Goal: Transaction & Acquisition: Purchase product/service

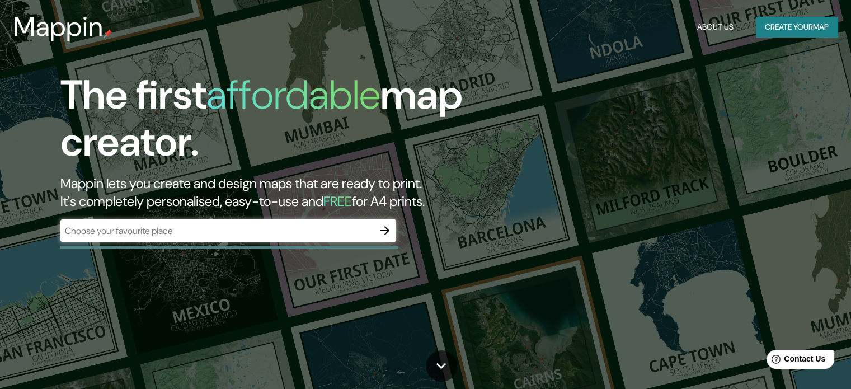
click at [208, 237] on div "​" at bounding box center [228, 230] width 336 height 22
click at [775, 30] on button "Create your map" at bounding box center [797, 27] width 82 height 21
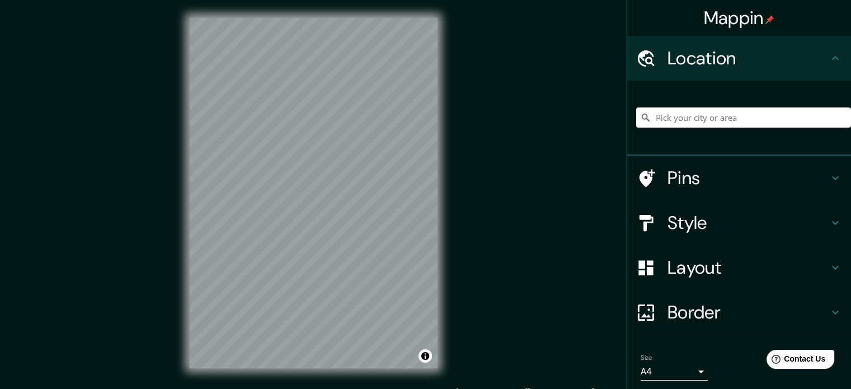
click at [667, 127] on input "Pick your city or area" at bounding box center [743, 117] width 215 height 20
type input "p"
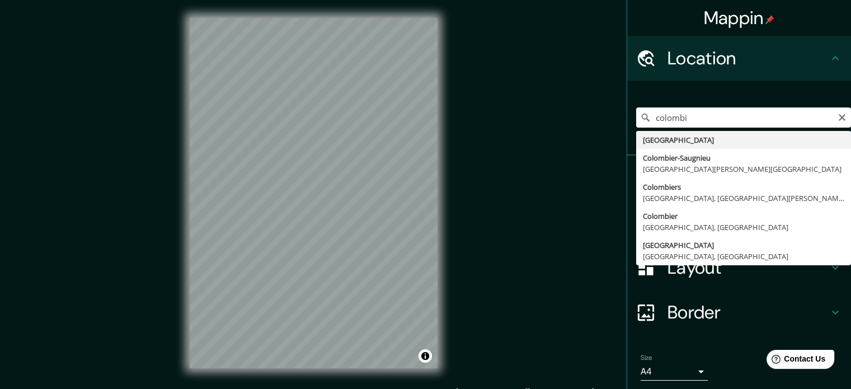
type input "Colombia"
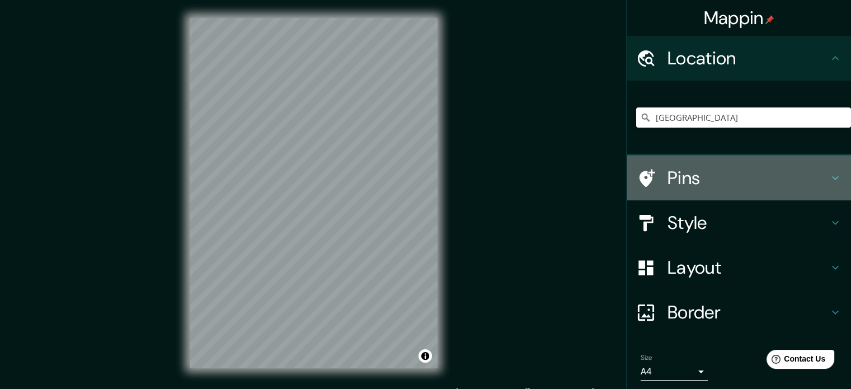
click at [719, 183] on h4 "Pins" at bounding box center [747, 178] width 161 height 22
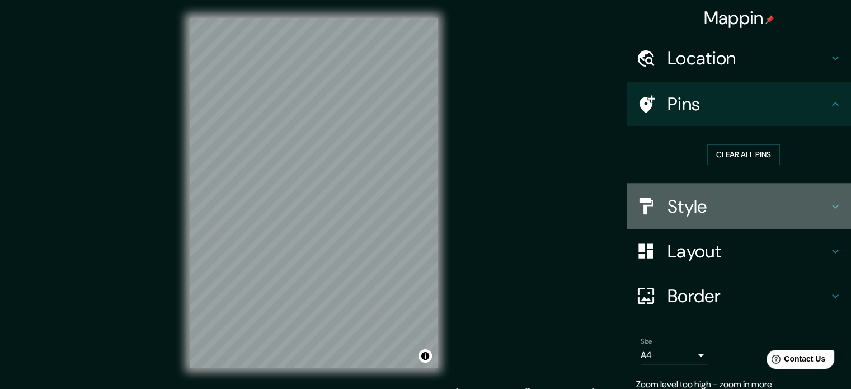
click at [720, 196] on h4 "Style" at bounding box center [747, 206] width 161 height 22
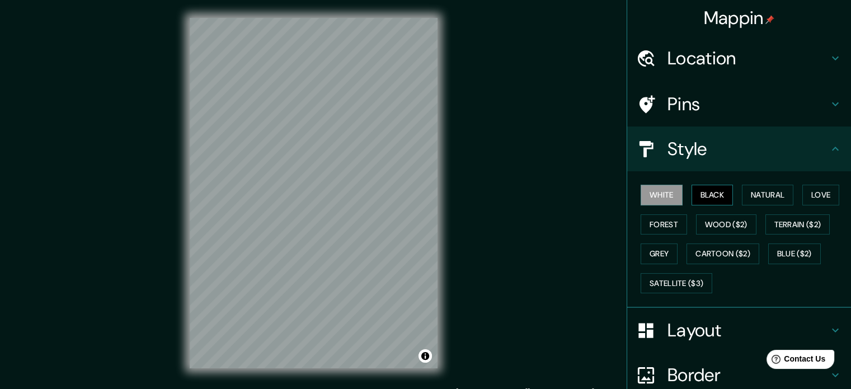
click at [707, 203] on button "Black" at bounding box center [712, 195] width 42 height 21
click at [743, 200] on button "Natural" at bounding box center [767, 195] width 51 height 21
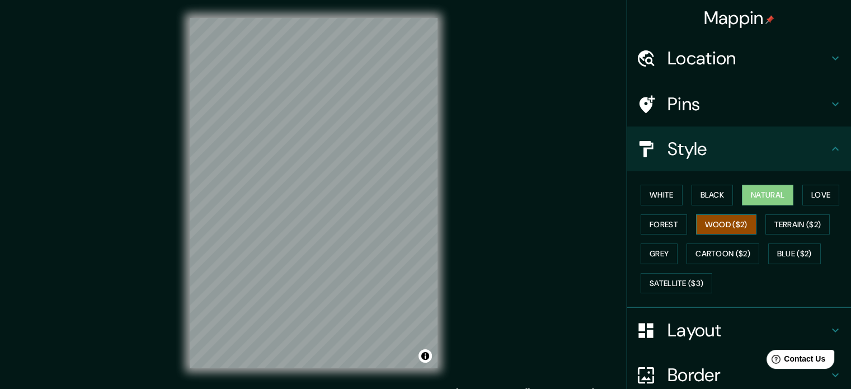
click at [710, 220] on button "Wood ($2)" at bounding box center [726, 224] width 60 height 21
click at [665, 219] on button "Forest" at bounding box center [663, 224] width 46 height 21
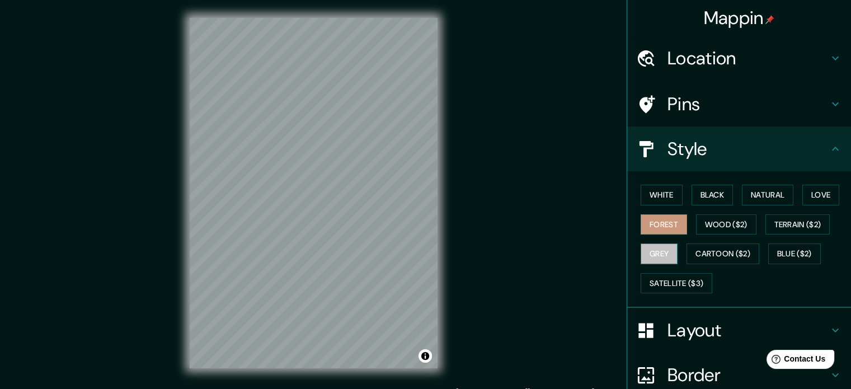
click at [647, 255] on button "Grey" at bounding box center [658, 253] width 37 height 21
click at [640, 218] on button "Forest" at bounding box center [663, 224] width 46 height 21
click at [718, 223] on button "Wood ($2)" at bounding box center [726, 224] width 60 height 21
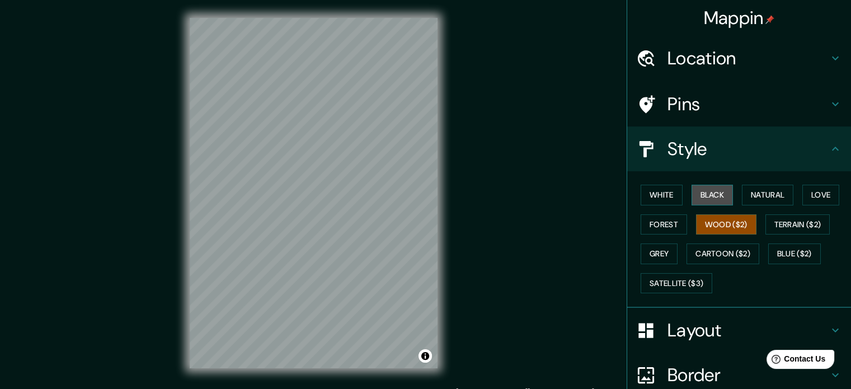
click at [700, 194] on button "Black" at bounding box center [712, 195] width 42 height 21
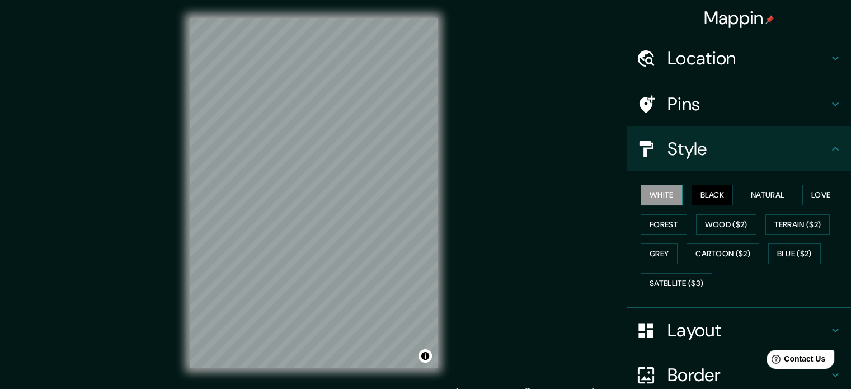
click at [656, 196] on button "White" at bounding box center [661, 195] width 42 height 21
click at [754, 197] on button "Natural" at bounding box center [767, 195] width 51 height 21
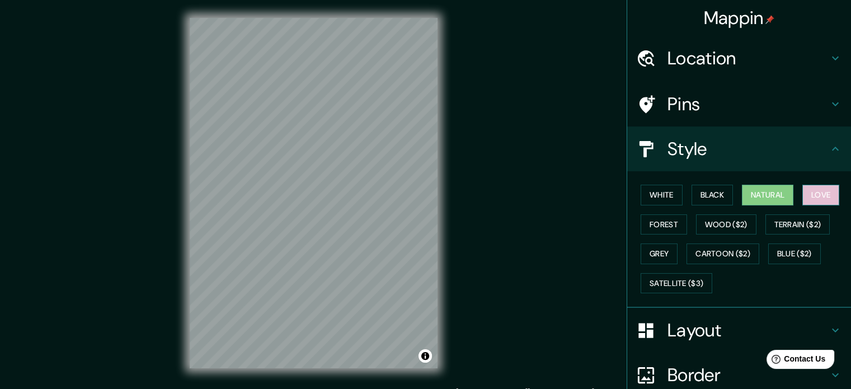
click at [802, 195] on button "Love" at bounding box center [820, 195] width 37 height 21
click at [765, 195] on button "Natural" at bounding box center [767, 195] width 51 height 21
click at [644, 196] on button "White" at bounding box center [661, 195] width 42 height 21
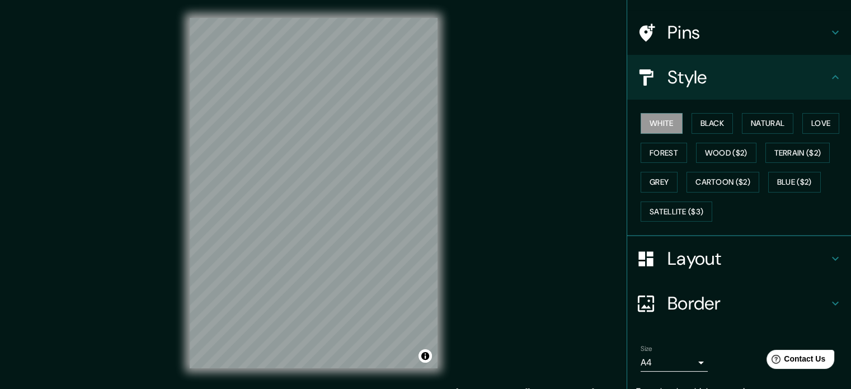
scroll to position [122, 0]
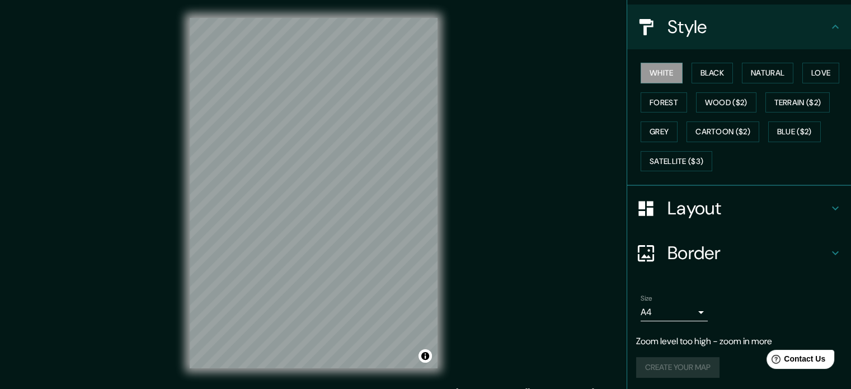
click at [742, 209] on h4 "Layout" at bounding box center [747, 208] width 161 height 22
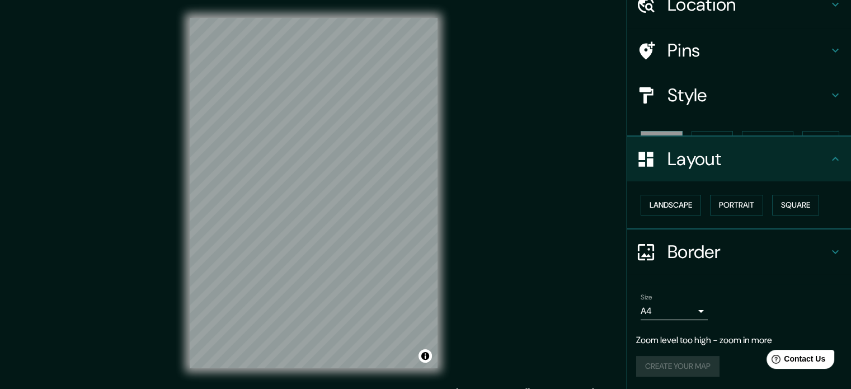
scroll to position [35, 0]
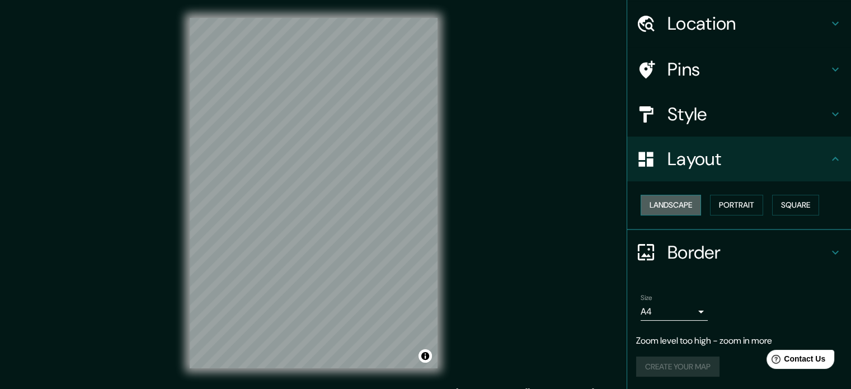
click at [657, 209] on button "Landscape" at bounding box center [670, 205] width 60 height 21
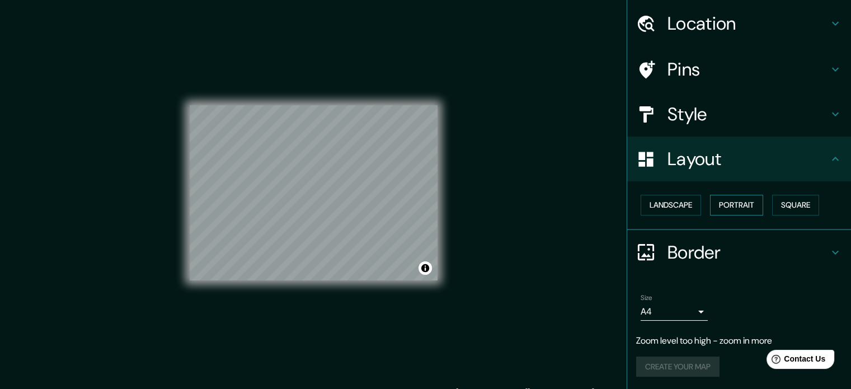
click at [732, 204] on button "Portrait" at bounding box center [736, 205] width 53 height 21
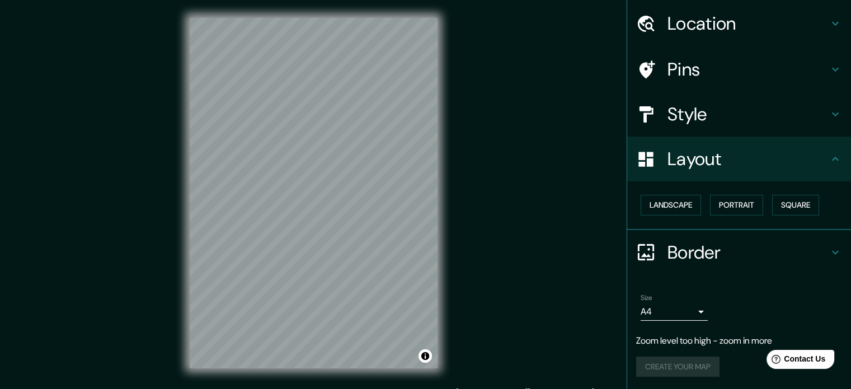
click at [763, 205] on div "Landscape Portrait Square" at bounding box center [743, 205] width 215 height 30
click at [777, 206] on button "Square" at bounding box center [795, 205] width 47 height 21
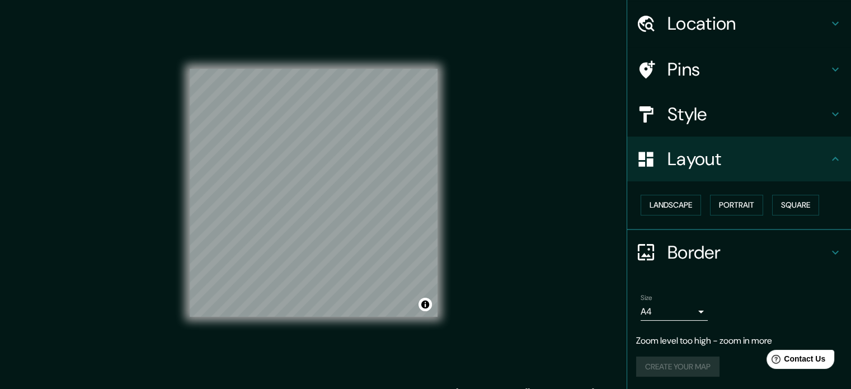
click at [682, 246] on h4 "Border" at bounding box center [747, 252] width 161 height 22
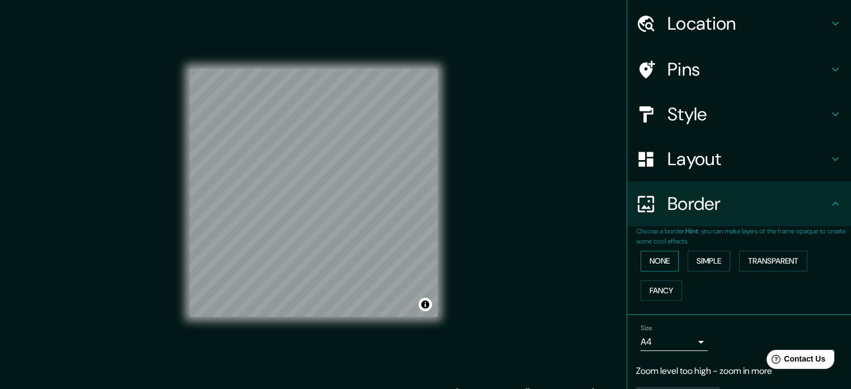
click at [658, 263] on button "None" at bounding box center [659, 261] width 38 height 21
click at [696, 261] on button "Simple" at bounding box center [708, 261] width 43 height 21
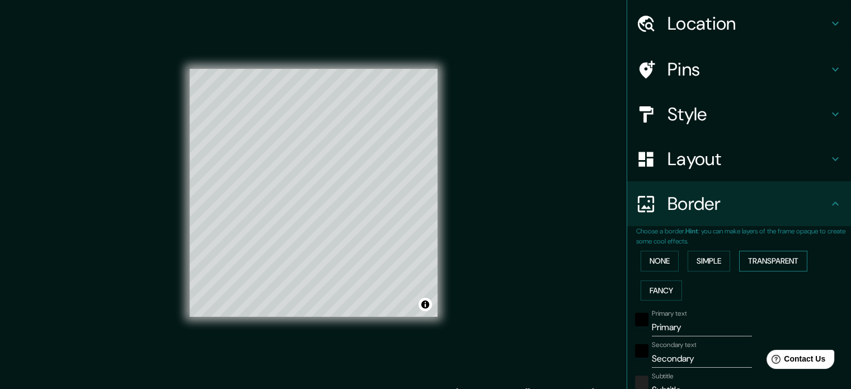
click at [761, 262] on button "Transparent" at bounding box center [773, 261] width 68 height 21
click at [653, 287] on button "Fancy" at bounding box center [660, 290] width 41 height 21
click at [704, 262] on button "Simple" at bounding box center [708, 261] width 43 height 21
click at [812, 265] on div "None Simple Transparent Fancy" at bounding box center [743, 275] width 215 height 59
click at [770, 262] on button "Transparent" at bounding box center [773, 261] width 68 height 21
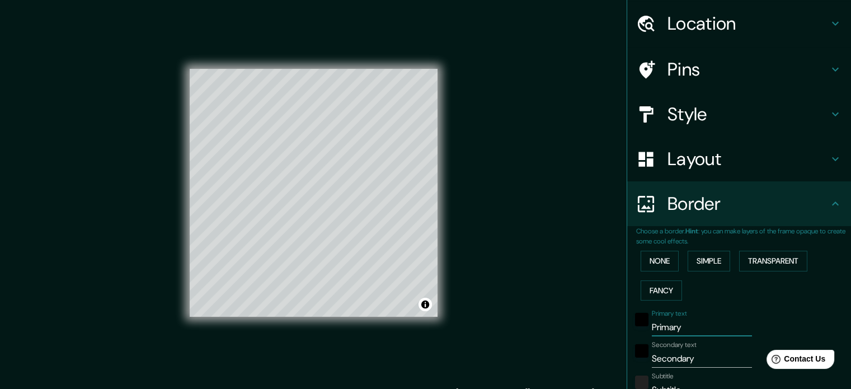
click at [690, 328] on input "Primary" at bounding box center [702, 327] width 100 height 18
type input "Primar"
type input "213"
type input "35"
type input "Prima"
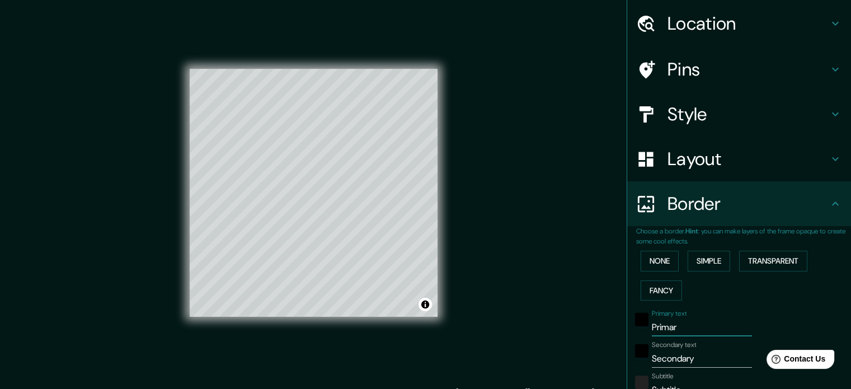
type input "213"
type input "35"
type input "Prim"
type input "213"
type input "35"
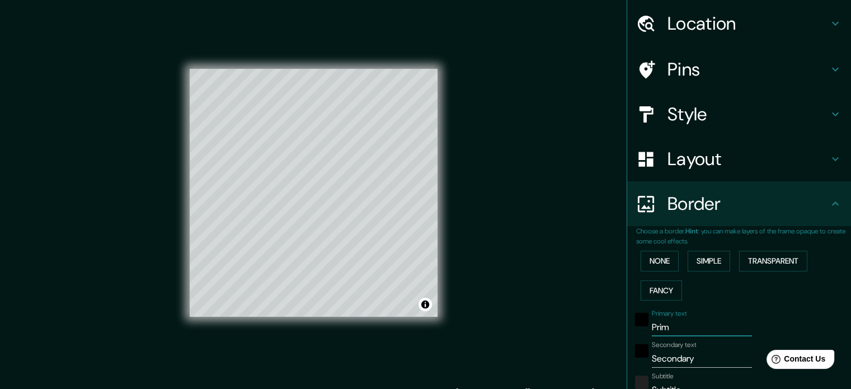
type input "Pri"
type input "213"
type input "35"
type input "Pr"
type input "213"
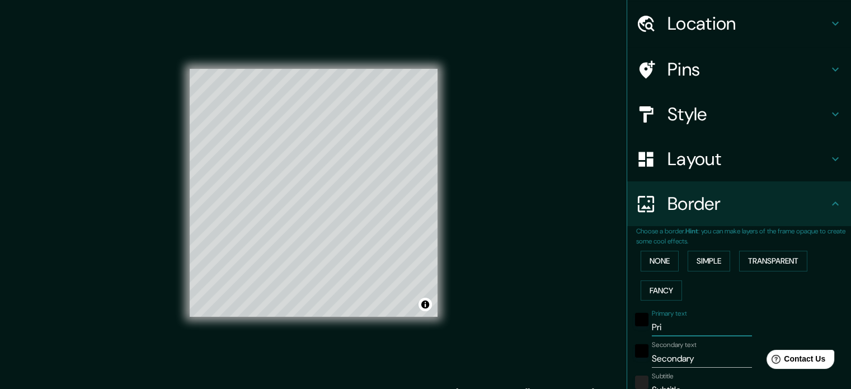
type input "35"
type input "P"
type input "213"
type input "35"
type input "213"
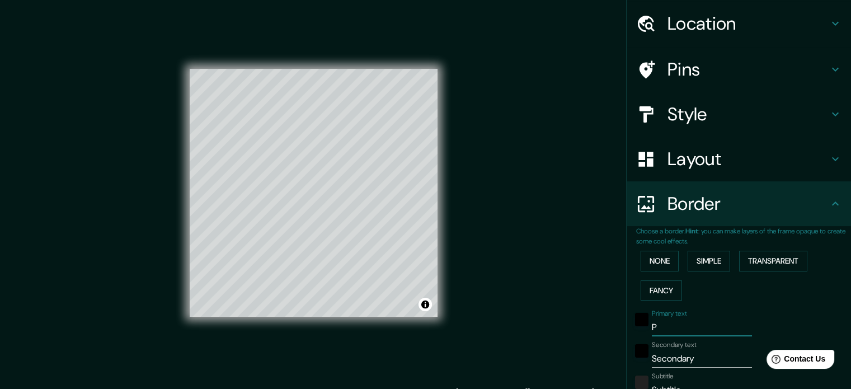
type input "35"
type input "213"
type input "35"
type input "O"
type input "213"
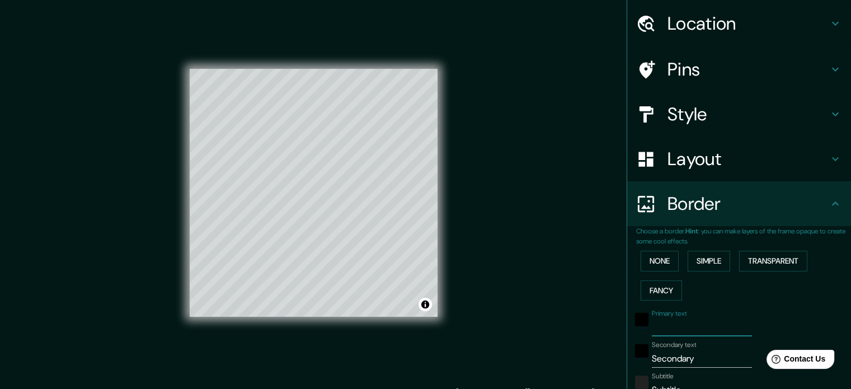
type input "35"
type input "OL"
type input "213"
type input "35"
type input "OLO"
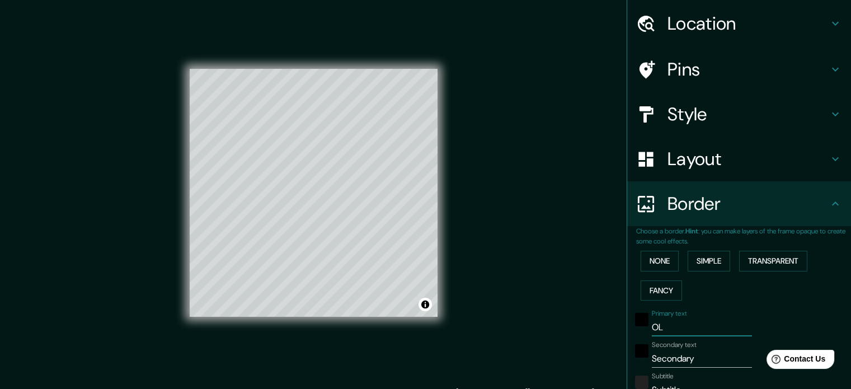
type input "213"
type input "35"
type input "OLOM"
type input "213"
type input "35"
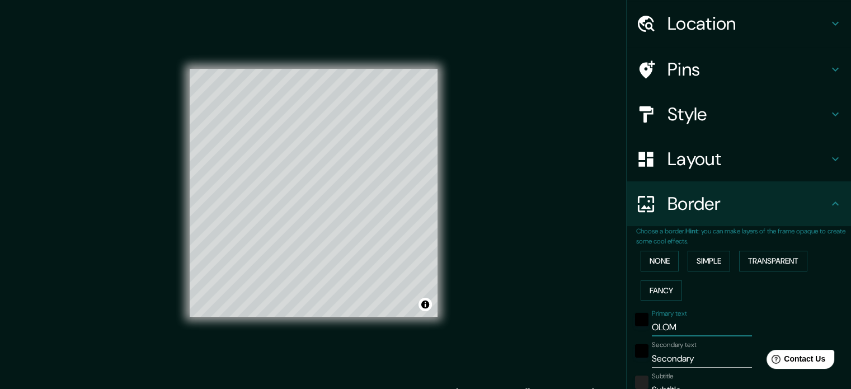
type input "OLOMB"
type input "213"
type input "35"
type input "OLOMBI"
type input "213"
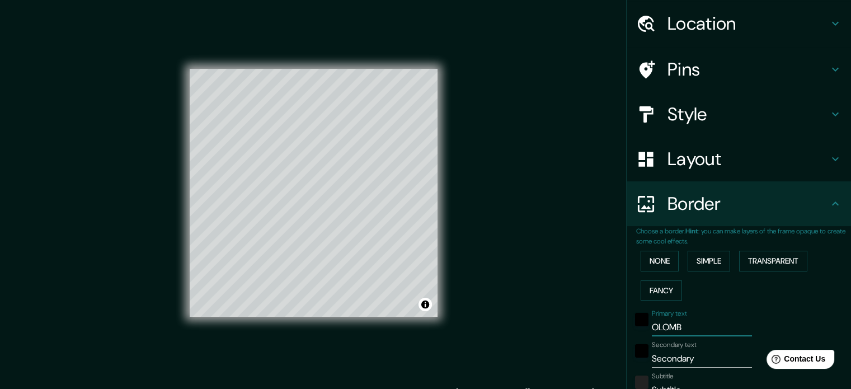
type input "35"
type input "OLOMB"
type input "213"
type input "35"
type input "OLOM"
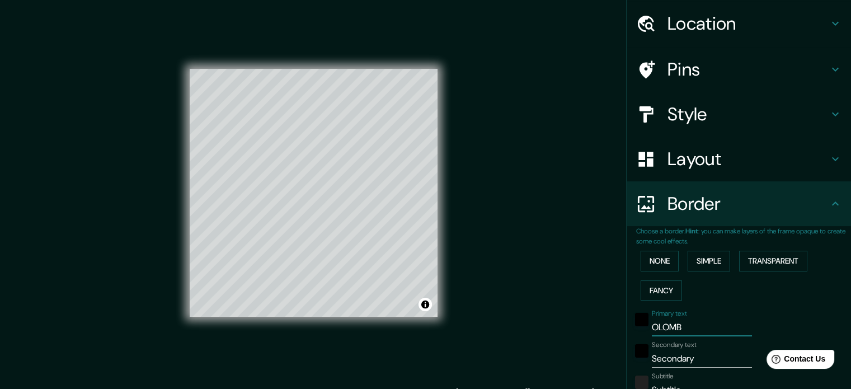
type input "213"
type input "35"
type input "OLO"
type input "213"
type input "35"
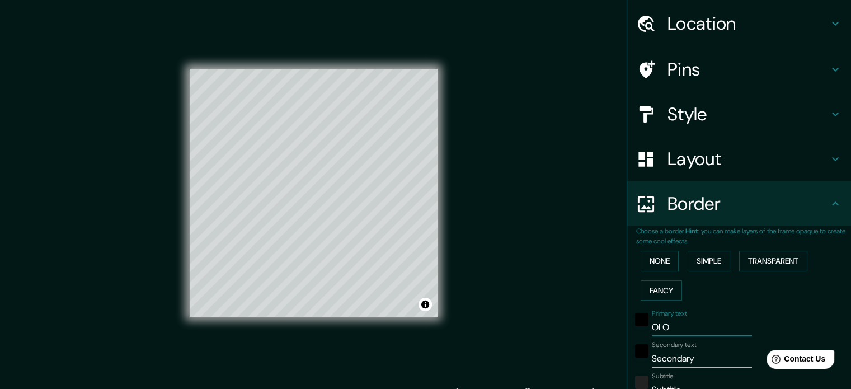
type input "OL"
type input "213"
type input "35"
type input "O"
type input "213"
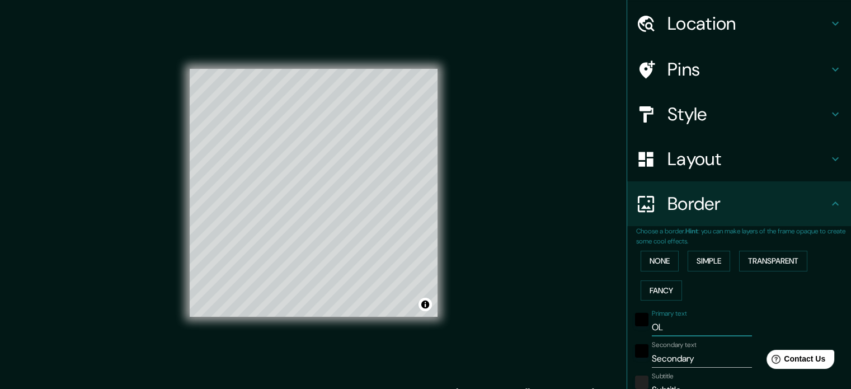
type input "35"
type input "213"
type input "35"
type input "213"
type input "35"
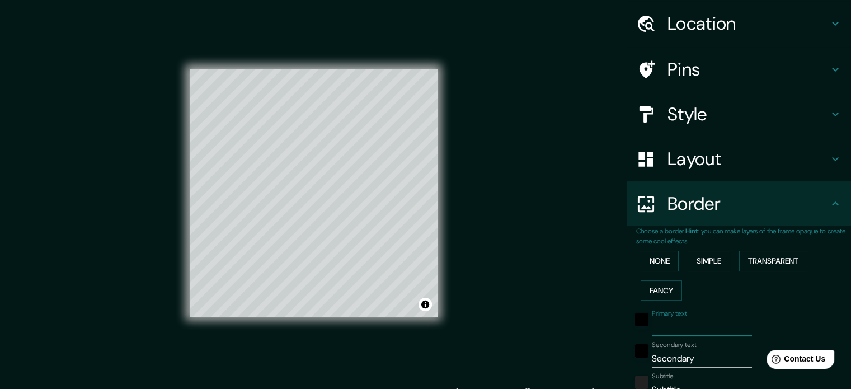
type input "C"
type input "213"
type input "35"
type input "CO"
type input "213"
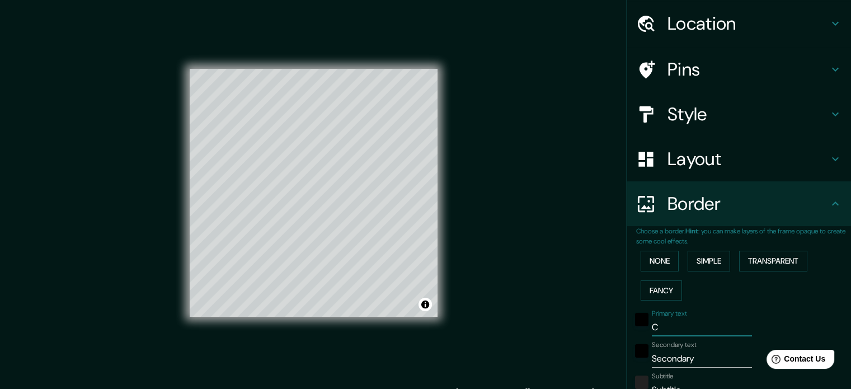
type input "35"
type input "COL"
type input "213"
type input "35"
type input "COLO"
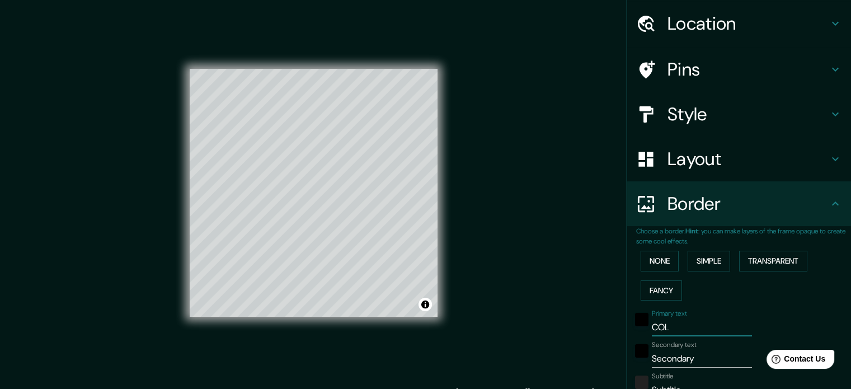
type input "213"
type input "35"
type input "COLOM"
type input "213"
type input "35"
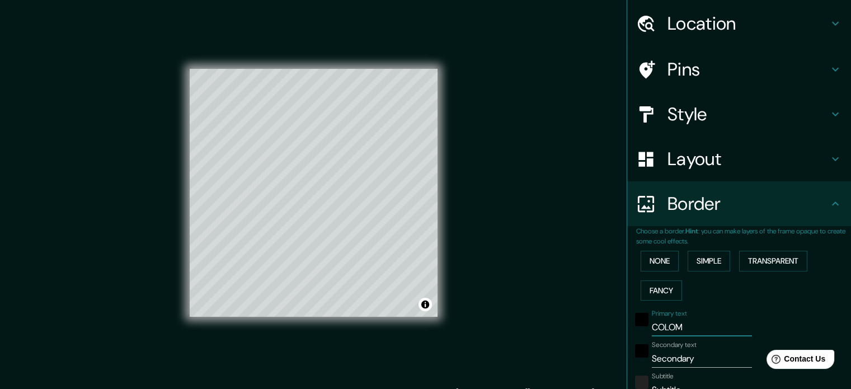
type input "COLOMB"
type input "213"
type input "35"
type input "COLOMBI"
type input "213"
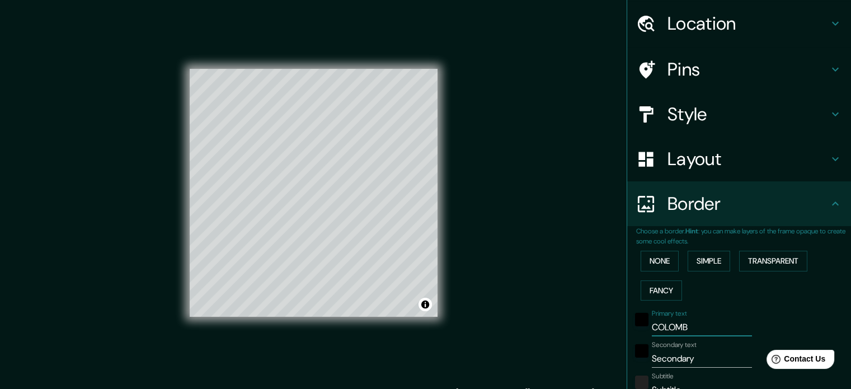
type input "35"
type input "COLOMBIA"
type input "213"
type input "35"
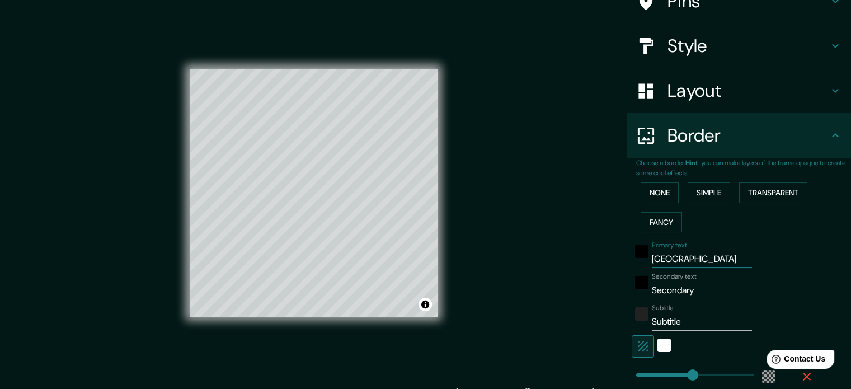
scroll to position [147, 0]
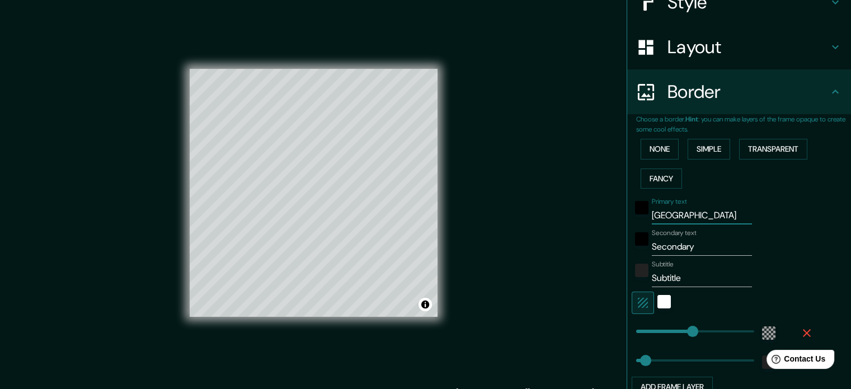
type input "COLOMBIA"
drag, startPoint x: 696, startPoint y: 248, endPoint x: 539, endPoint y: 255, distance: 157.3
click at [539, 255] on div "Mappin Location Colombia Pins Style Layout Border Choose a border. Hint : you c…" at bounding box center [425, 202] width 851 height 404
type input "213"
type input "35"
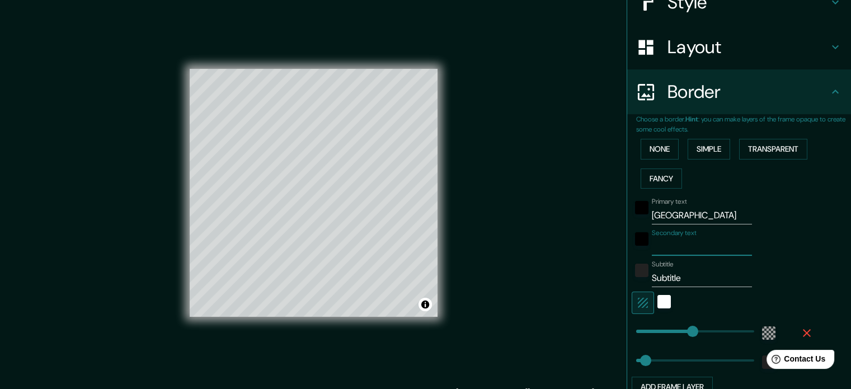
drag, startPoint x: 678, startPoint y: 281, endPoint x: 653, endPoint y: 278, distance: 24.8
click at [653, 278] on input "Subtitle" at bounding box center [702, 278] width 100 height 18
type input "Su"
type input "213"
type input "35"
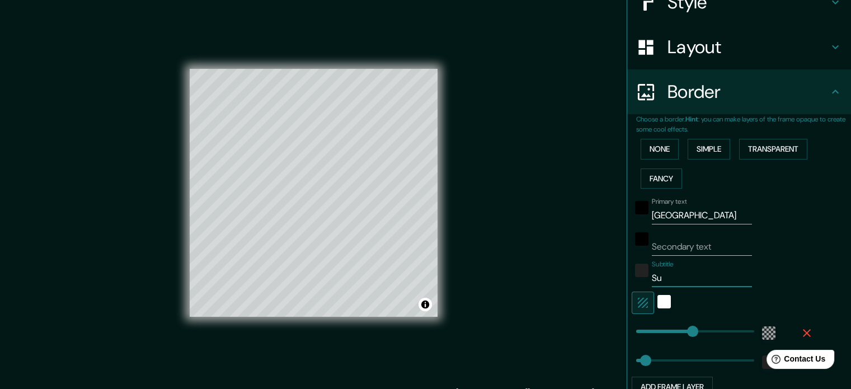
type input "S"
type input "213"
type input "35"
type input "213"
type input "35"
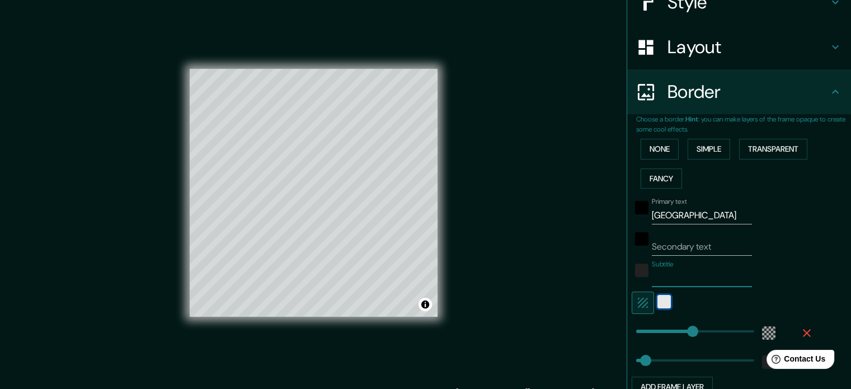
click at [657, 300] on div "white" at bounding box center [663, 301] width 13 height 13
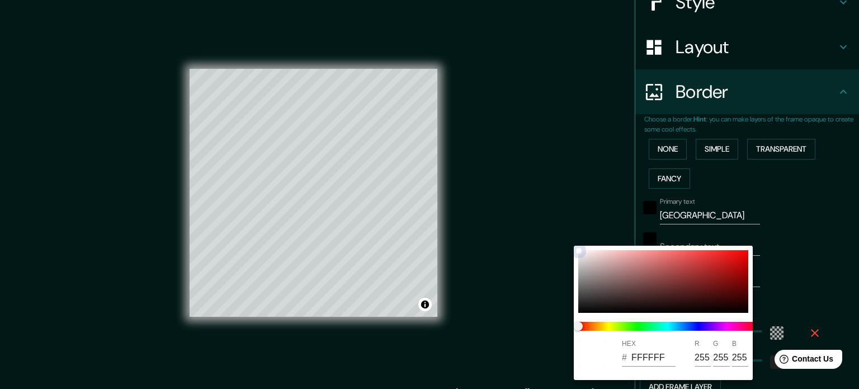
type input "213"
type input "35"
type input "A34848"
type input "163"
type input "72"
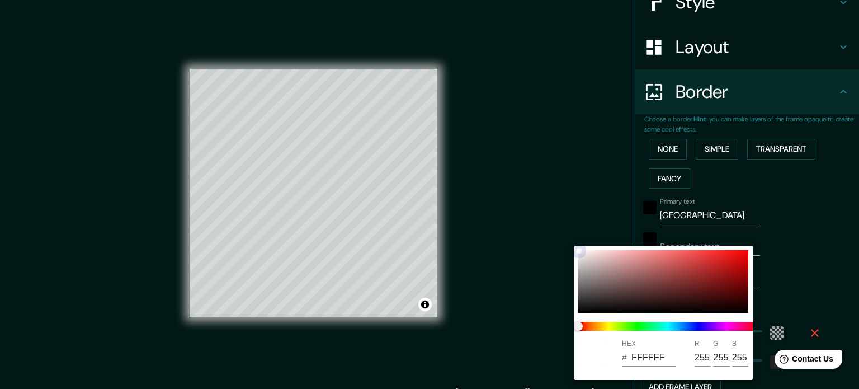
type input "72"
type input "213"
type input "35"
type input "213"
type input "35"
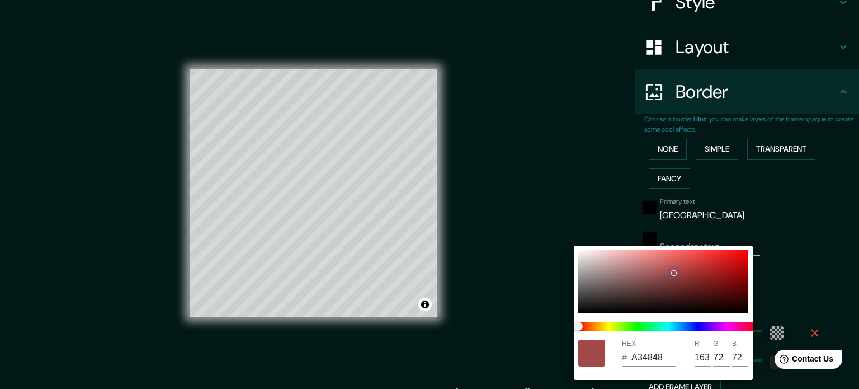
type input "A34747"
type input "71"
type input "213"
type input "35"
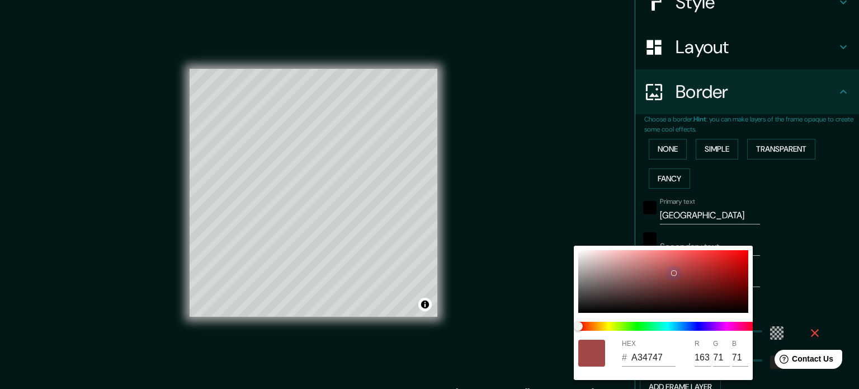
type input "A84848"
type input "168"
type input "72"
click at [675, 271] on div at bounding box center [663, 281] width 170 height 63
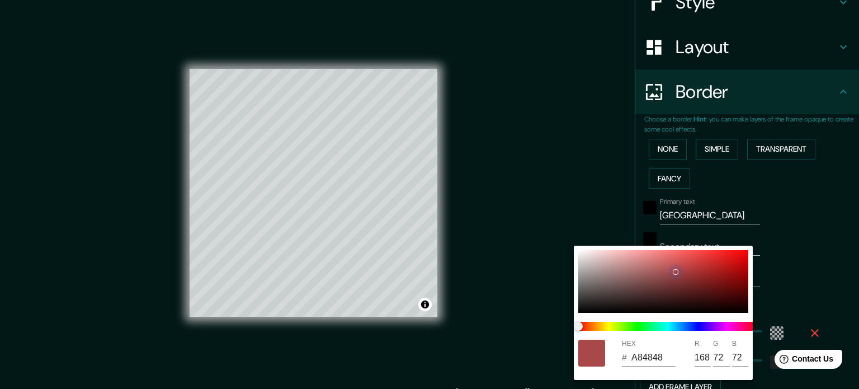
type input "213"
type input "35"
type input "213"
type input "35"
type input "A87A48"
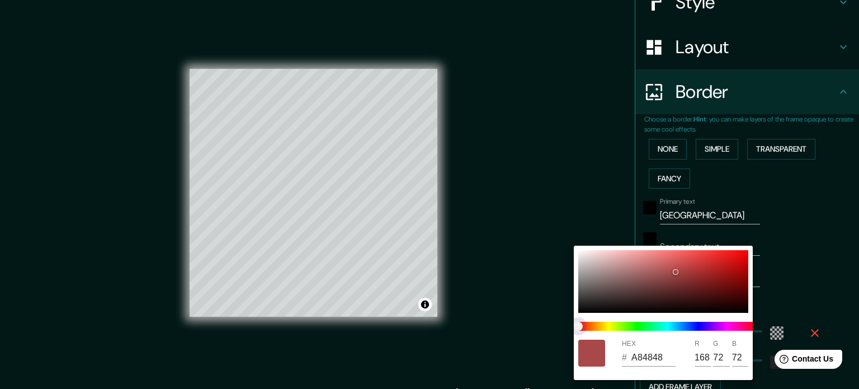
type input "122"
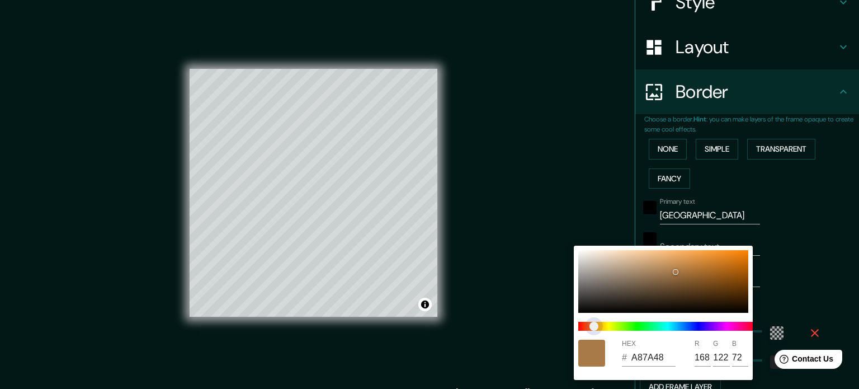
type input "213"
type input "35"
type input "A87D48"
type input "125"
type input "213"
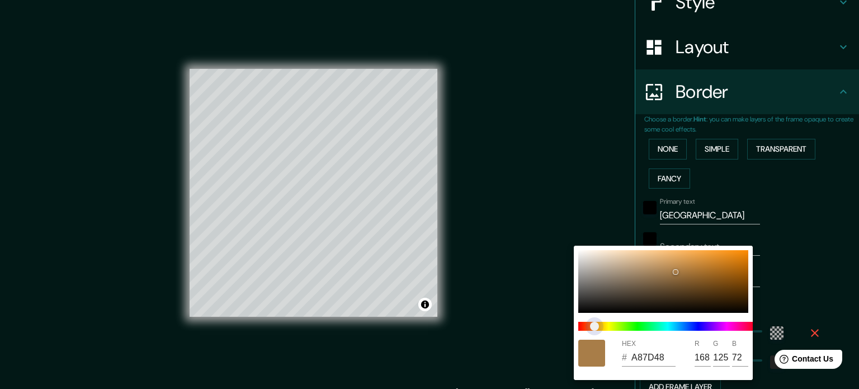
type input "35"
type input "A87F48"
type input "127"
type input "213"
type input "35"
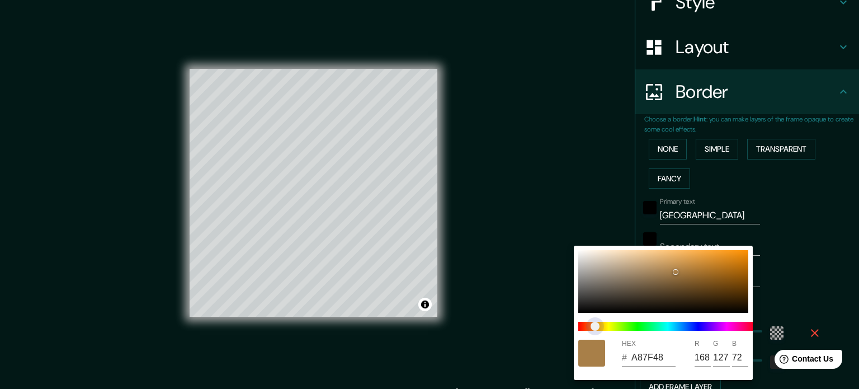
type input "213"
type input "35"
type input "A88048"
type input "128"
type input "213"
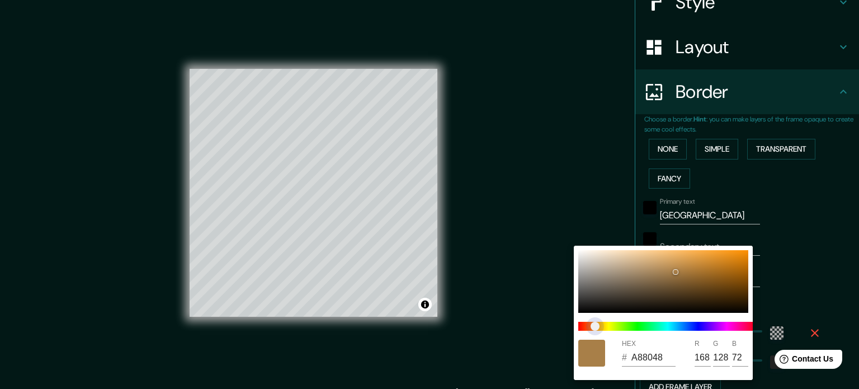
type input "35"
type input "A88248"
type input "130"
type input "213"
type input "35"
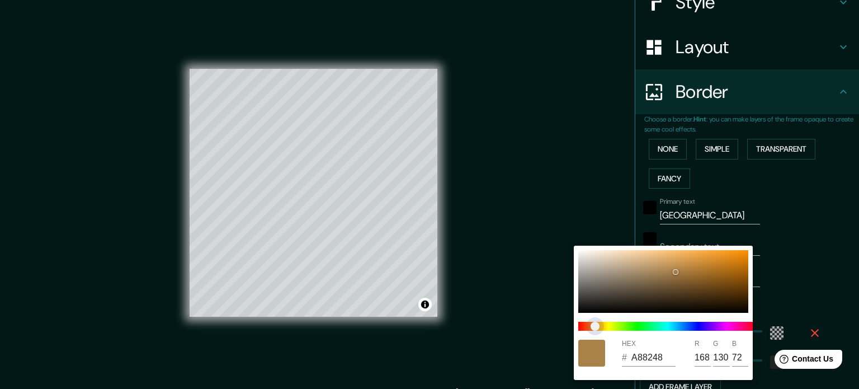
type input "A88448"
type input "132"
type input "213"
type input "35"
type input "A88548"
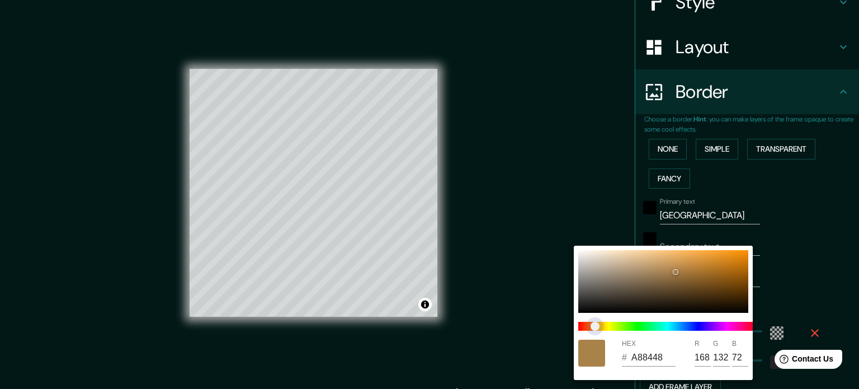
type input "133"
type input "213"
type input "35"
type input "213"
type input "35"
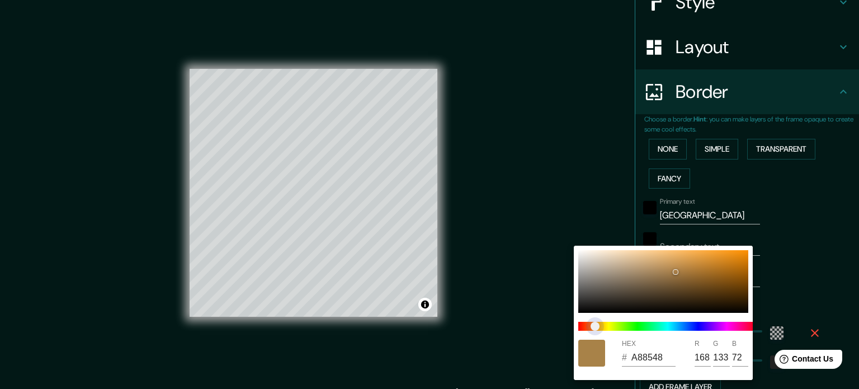
type input "A88748"
type input "135"
type input "213"
type input "35"
type input "A88A48"
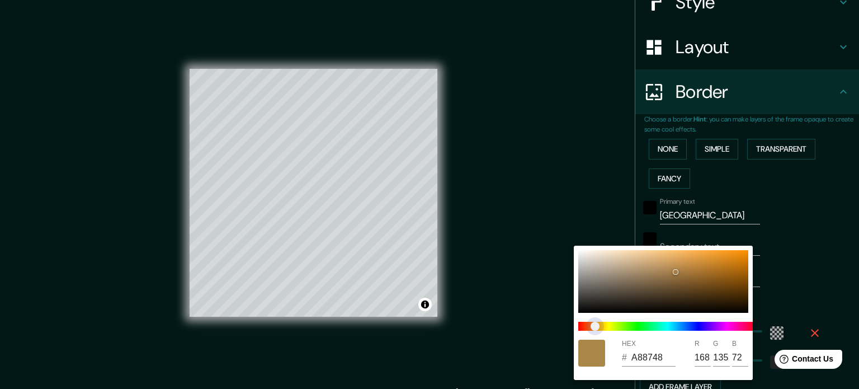
type input "138"
type input "213"
type input "35"
type input "A88C48"
type input "140"
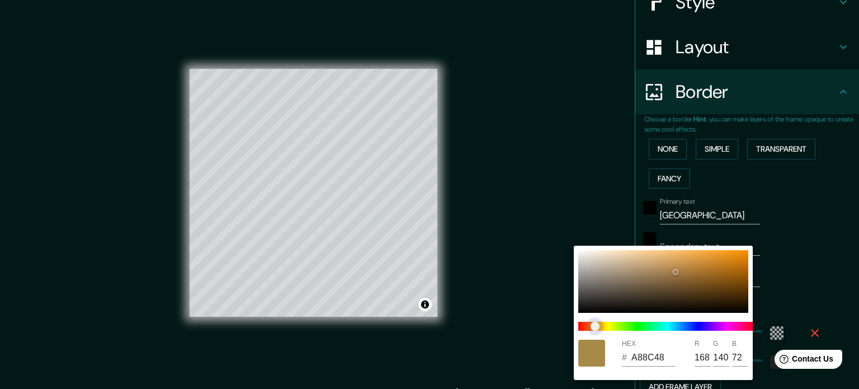
type input "213"
type input "35"
type input "A88D48"
type input "141"
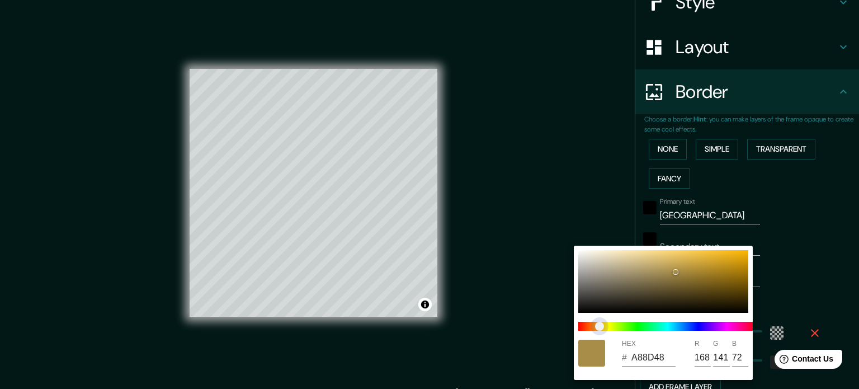
type input "213"
type input "35"
type input "213"
type input "35"
type input "A88F48"
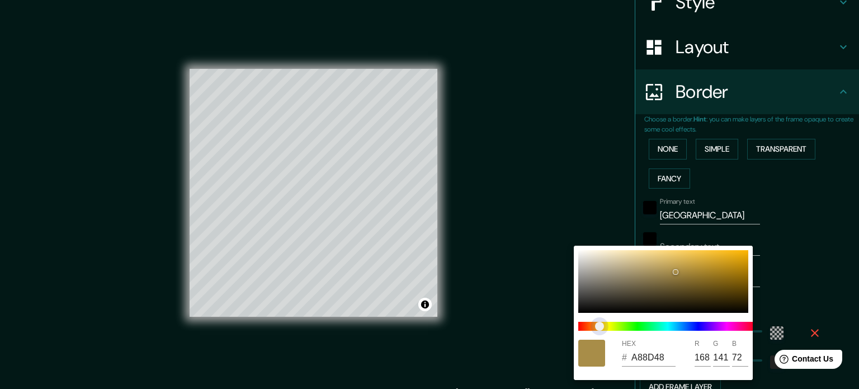
type input "143"
type input "213"
type input "35"
type input "A89048"
type input "144"
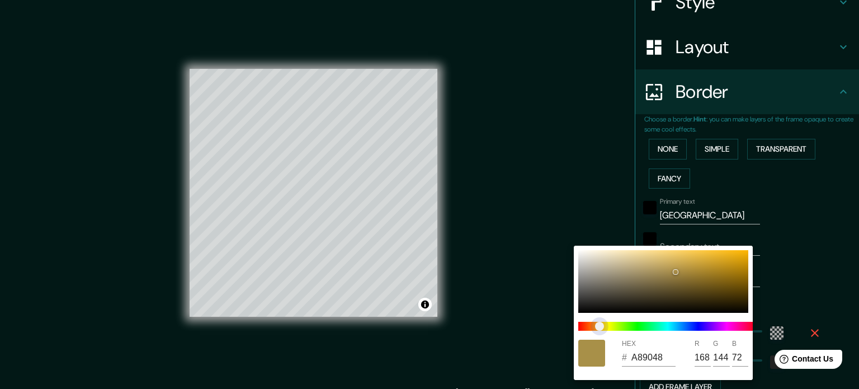
type input "213"
type input "35"
type input "A89248"
type input "146"
type input "213"
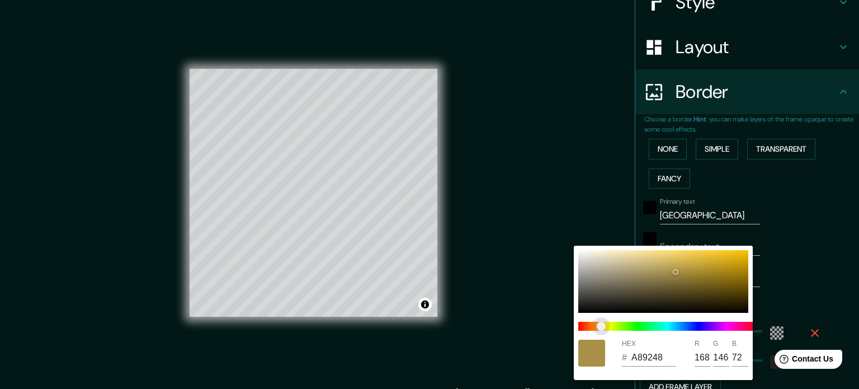
type input "35"
type input "A89448"
type input "148"
type input "213"
type input "35"
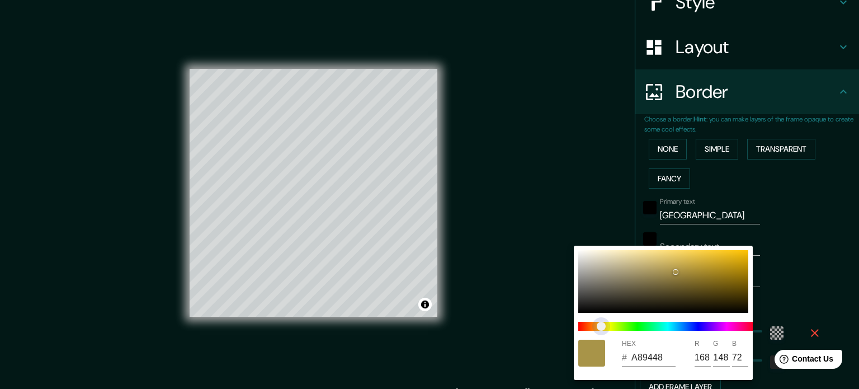
type input "A89548"
type input "149"
type input "213"
type input "35"
type input "A89A48"
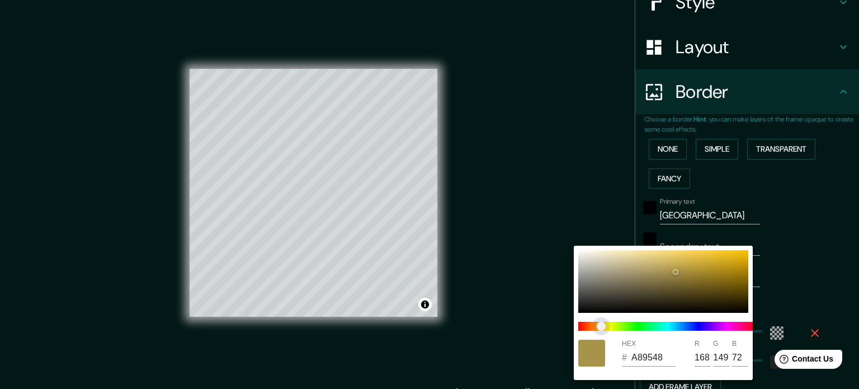
type input "154"
type input "213"
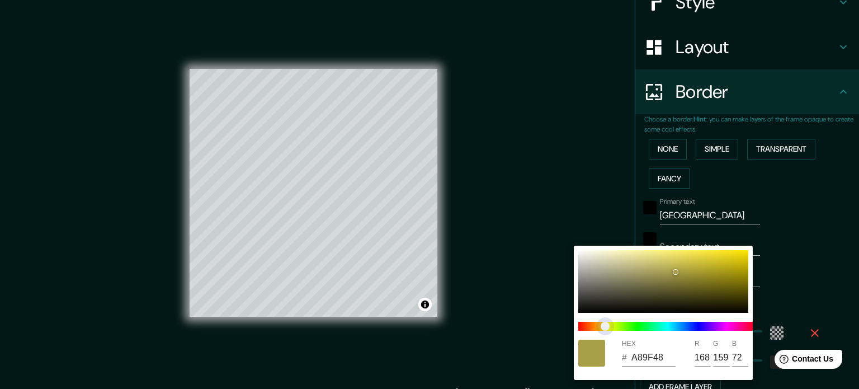
drag, startPoint x: 594, startPoint y: 325, endPoint x: 606, endPoint y: 324, distance: 12.3
click at [605, 325] on span at bounding box center [667, 326] width 179 height 9
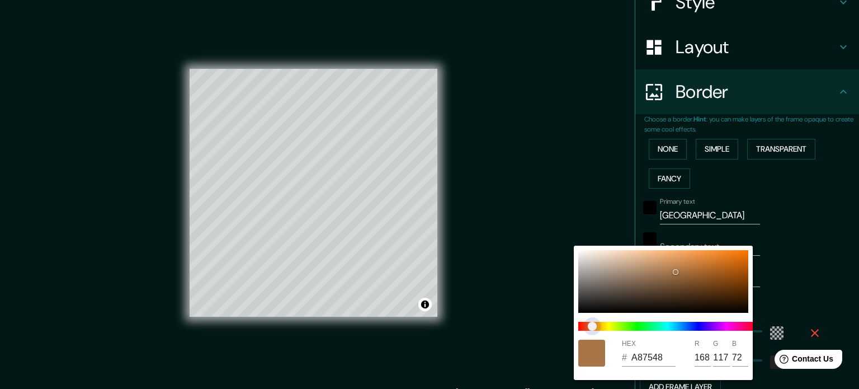
drag, startPoint x: 603, startPoint y: 324, endPoint x: 593, endPoint y: 326, distance: 10.2
click at [593, 326] on span "color slider" at bounding box center [592, 326] width 9 height 9
drag, startPoint x: 673, startPoint y: 268, endPoint x: 648, endPoint y: 263, distance: 26.3
click at [648, 263] on div at bounding box center [648, 263] width 4 height 4
click at [758, 216] on div at bounding box center [429, 194] width 859 height 389
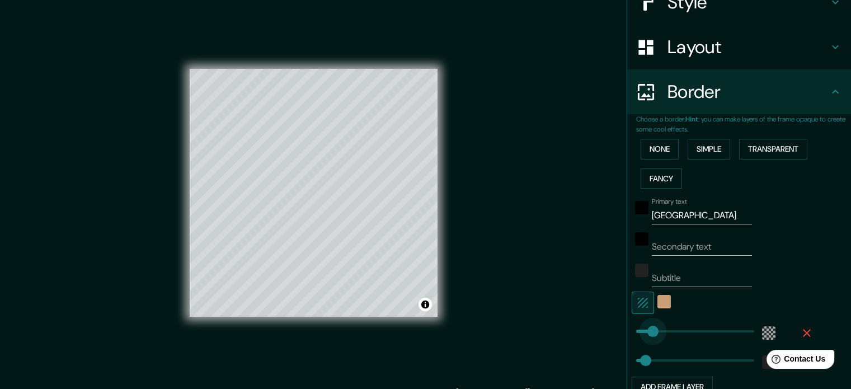
drag, startPoint x: 677, startPoint y: 329, endPoint x: 644, endPoint y: 331, distance: 32.5
drag, startPoint x: 647, startPoint y: 329, endPoint x: 653, endPoint y: 328, distance: 6.7
drag, startPoint x: 642, startPoint y: 355, endPoint x: 649, endPoint y: 355, distance: 7.3
drag, startPoint x: 648, startPoint y: 358, endPoint x: 641, endPoint y: 358, distance: 7.3
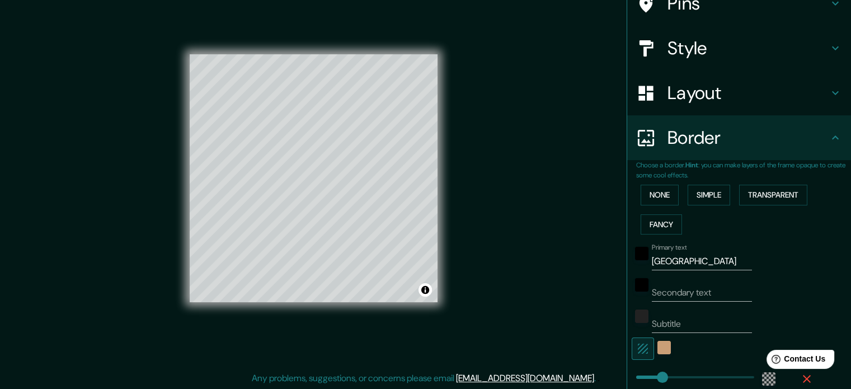
scroll to position [0, 0]
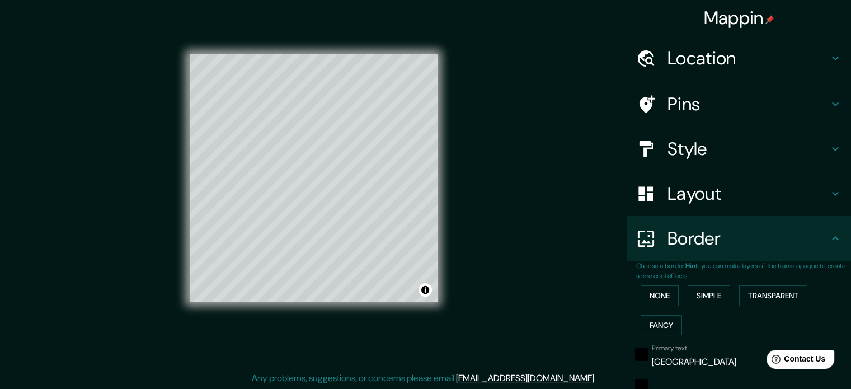
click at [673, 161] on div "Style" at bounding box center [739, 148] width 224 height 45
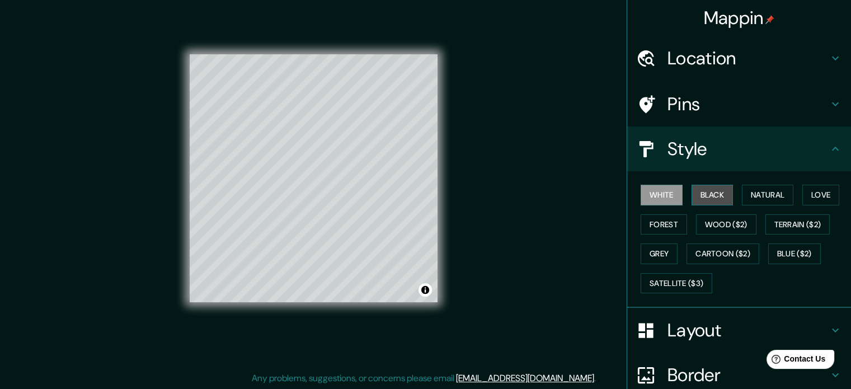
click at [703, 198] on button "Black" at bounding box center [712, 195] width 42 height 21
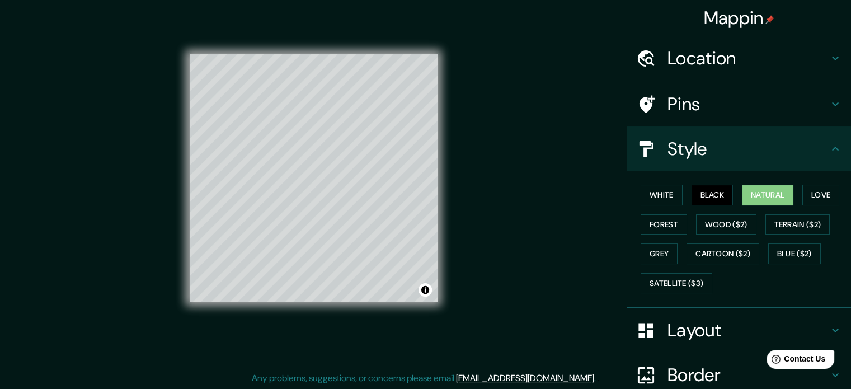
click at [750, 198] on button "Natural" at bounding box center [767, 195] width 51 height 21
click at [667, 286] on button "Satellite ($3)" at bounding box center [676, 283] width 72 height 21
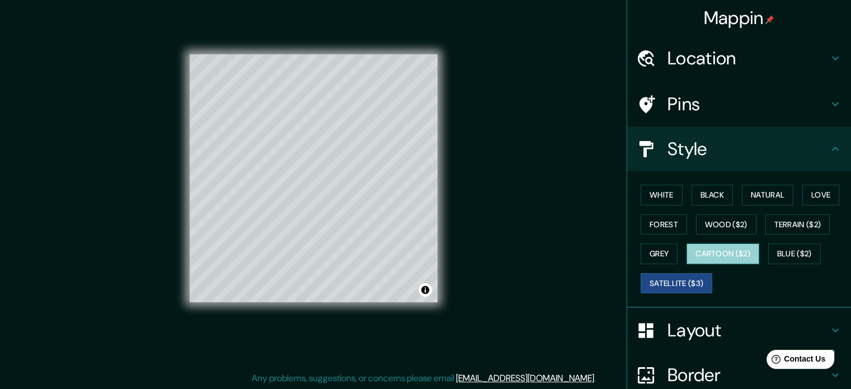
click at [701, 247] on button "Cartoon ($2)" at bounding box center [722, 253] width 73 height 21
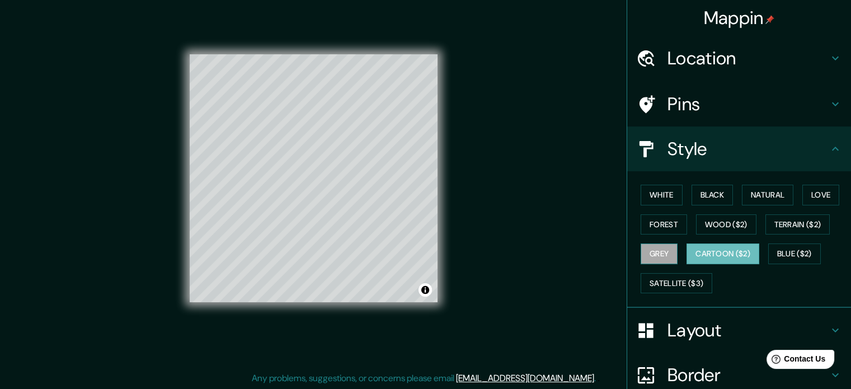
click at [647, 254] on button "Grey" at bounding box center [658, 253] width 37 height 21
click at [656, 219] on button "Forest" at bounding box center [663, 224] width 46 height 21
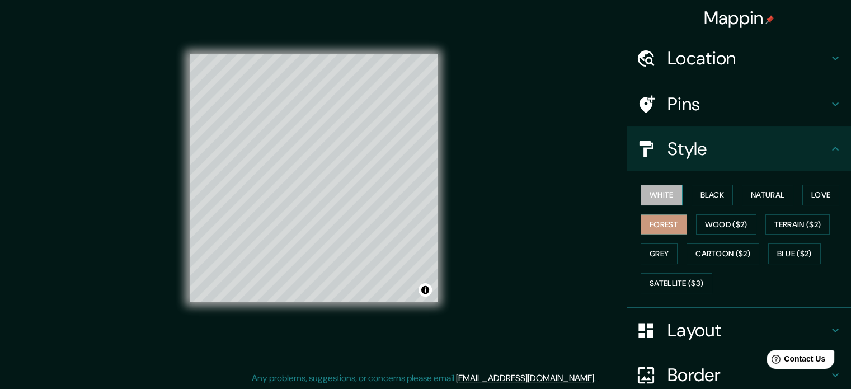
click at [647, 189] on button "White" at bounding box center [661, 195] width 42 height 21
click at [696, 192] on button "Black" at bounding box center [712, 195] width 42 height 21
click at [645, 208] on div "White Black Natural Love Forest Wood ($2) Terrain ($2) Grey Cartoon ($2) Blue (…" at bounding box center [743, 238] width 215 height 117
click at [650, 201] on button "White" at bounding box center [661, 195] width 42 height 21
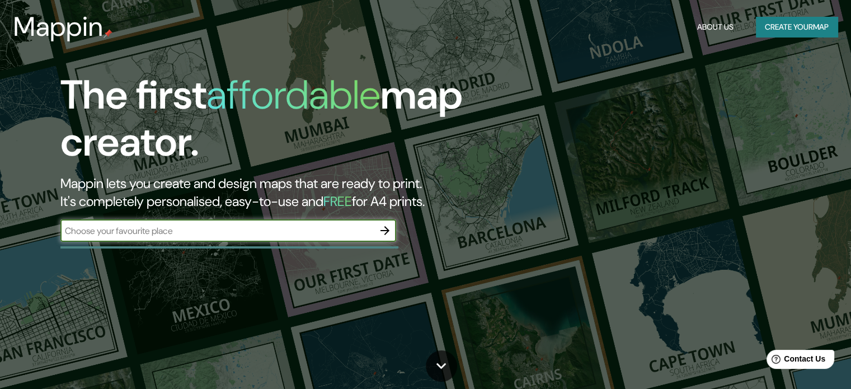
click at [360, 232] on input "text" at bounding box center [216, 230] width 313 height 13
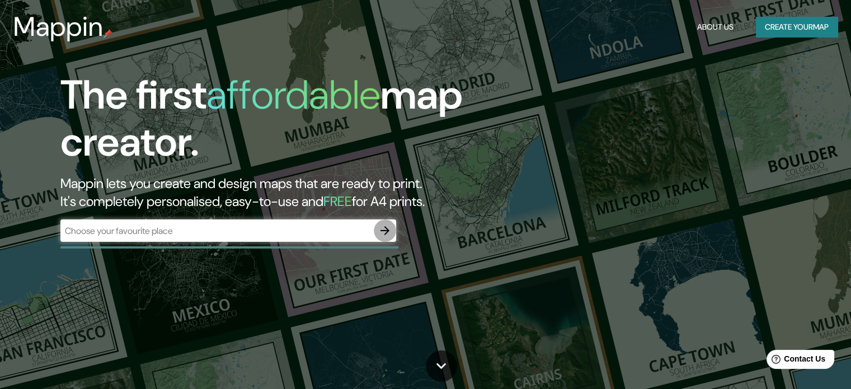
click at [388, 224] on icon "button" at bounding box center [384, 230] width 13 height 13
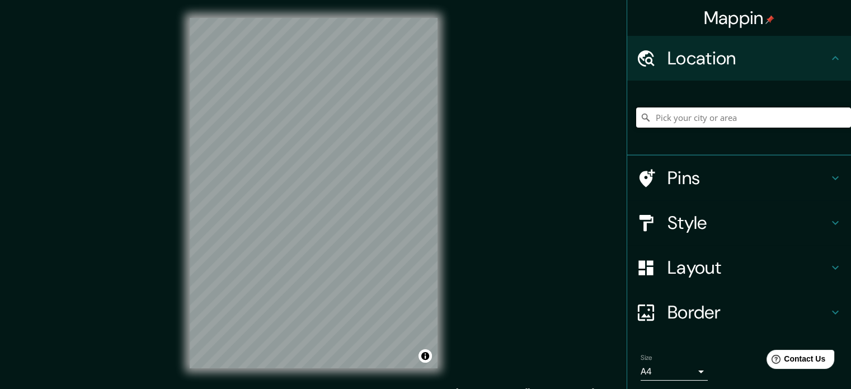
click at [722, 123] on input "Pick your city or area" at bounding box center [743, 117] width 215 height 20
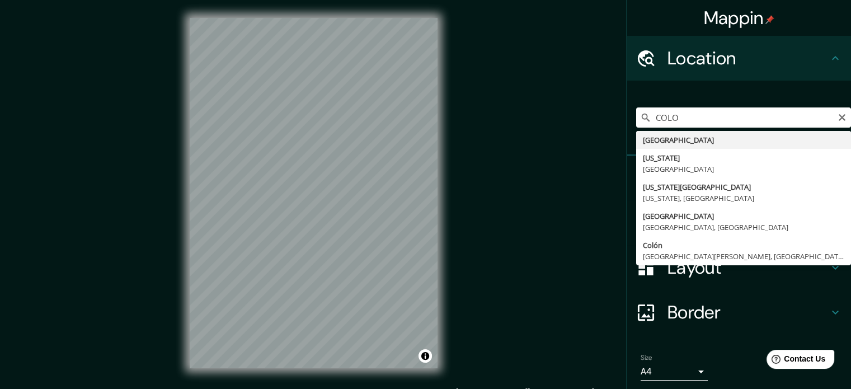
type input "Colombia"
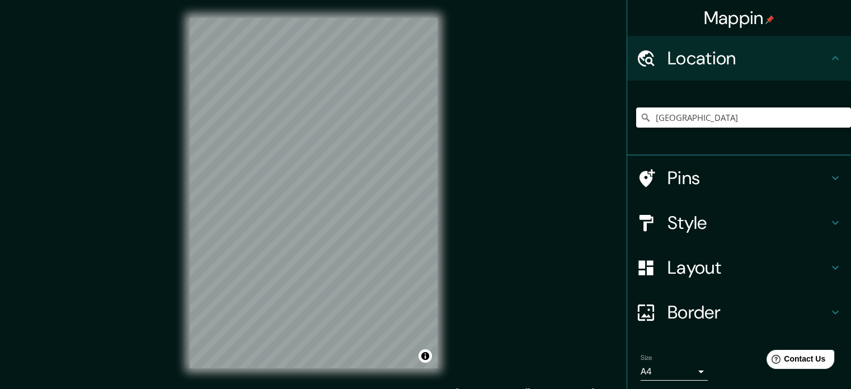
click at [817, 214] on h4 "Style" at bounding box center [747, 222] width 161 height 22
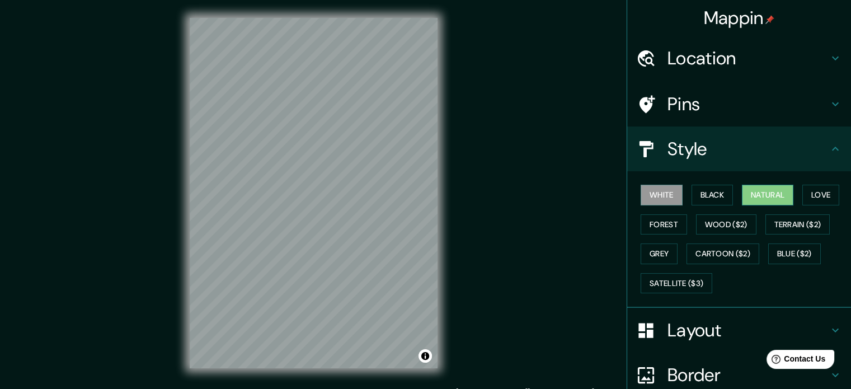
click at [769, 187] on button "Natural" at bounding box center [767, 195] width 51 height 21
click at [667, 219] on button "Forest" at bounding box center [663, 224] width 46 height 21
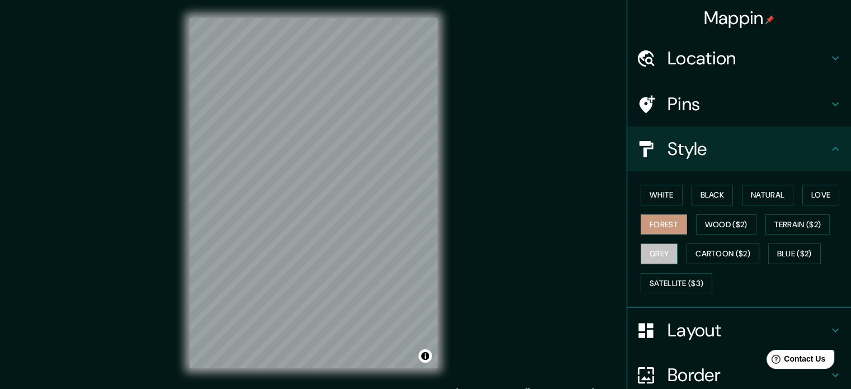
click at [651, 243] on button "Grey" at bounding box center [658, 253] width 37 height 21
click at [786, 223] on button "Terrain ($2)" at bounding box center [797, 224] width 65 height 21
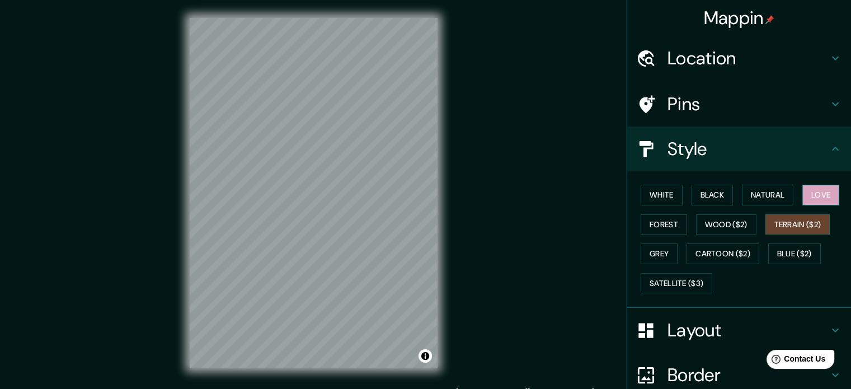
click at [806, 195] on button "Love" at bounding box center [820, 195] width 37 height 21
click at [759, 196] on button "Natural" at bounding box center [767, 195] width 51 height 21
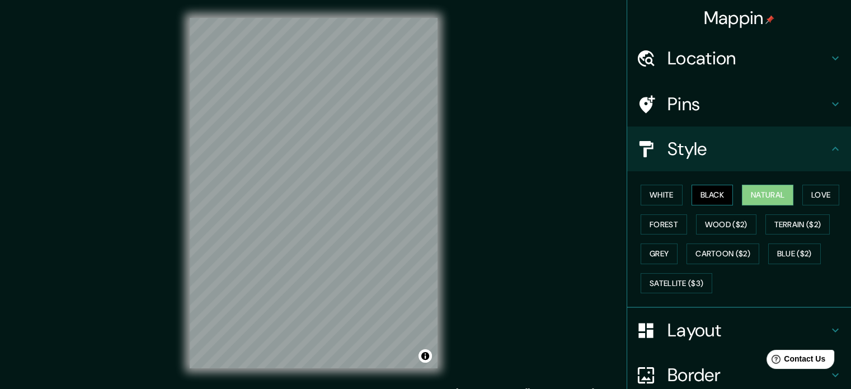
click at [706, 192] on button "Black" at bounding box center [712, 195] width 42 height 21
click at [643, 195] on button "White" at bounding box center [661, 195] width 42 height 21
click at [796, 198] on div "White Black Natural Love Forest Wood ($2) Terrain ($2) Grey Cartoon ($2) Blue (…" at bounding box center [743, 238] width 215 height 117
click at [770, 195] on button "Natural" at bounding box center [767, 195] width 51 height 21
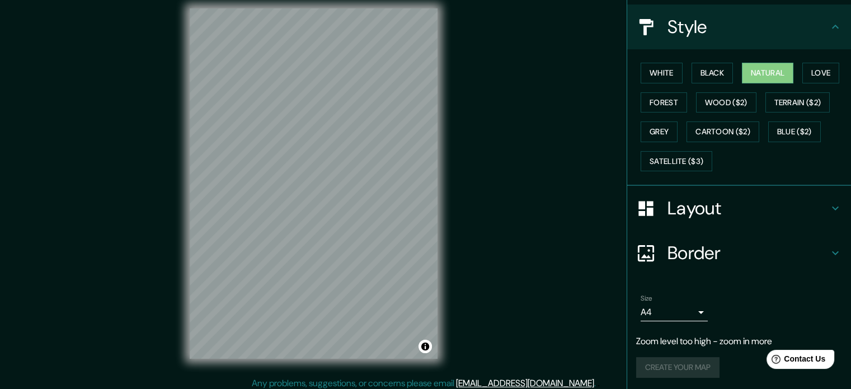
scroll to position [15, 0]
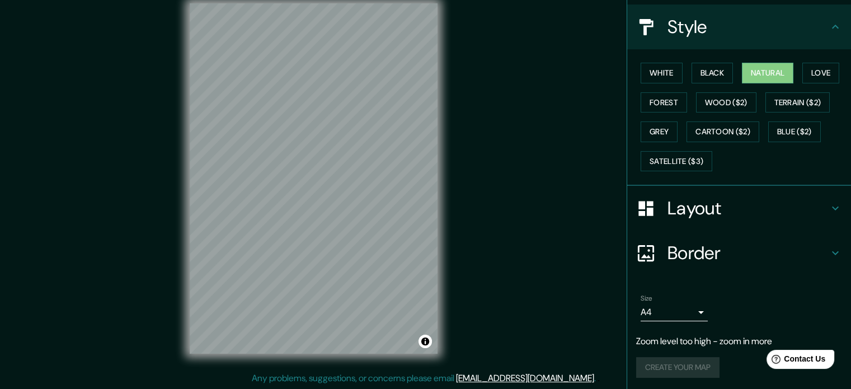
click at [750, 210] on h4 "Layout" at bounding box center [747, 208] width 161 height 22
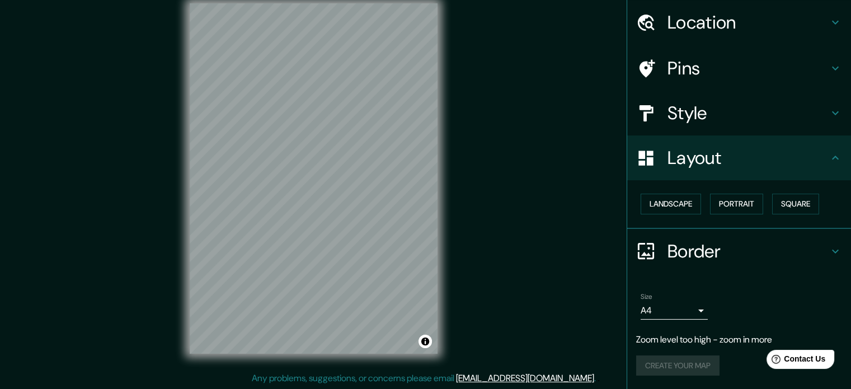
scroll to position [35, 0]
click at [678, 206] on button "Landscape" at bounding box center [670, 205] width 60 height 21
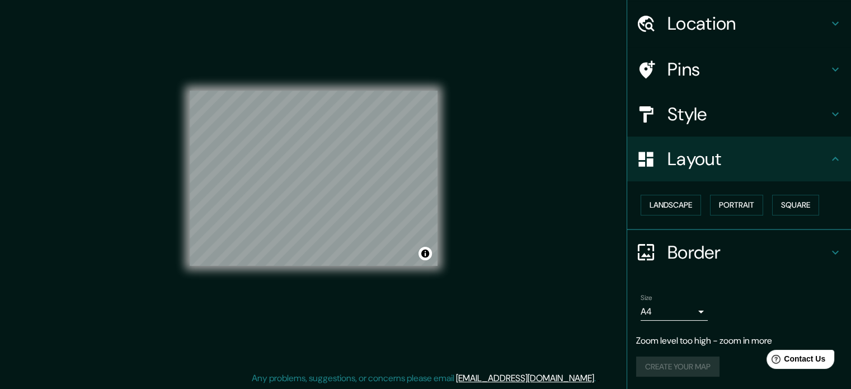
click at [789, 194] on div "Landscape Portrait Square" at bounding box center [743, 205] width 215 height 30
click at [790, 199] on button "Square" at bounding box center [795, 205] width 47 height 21
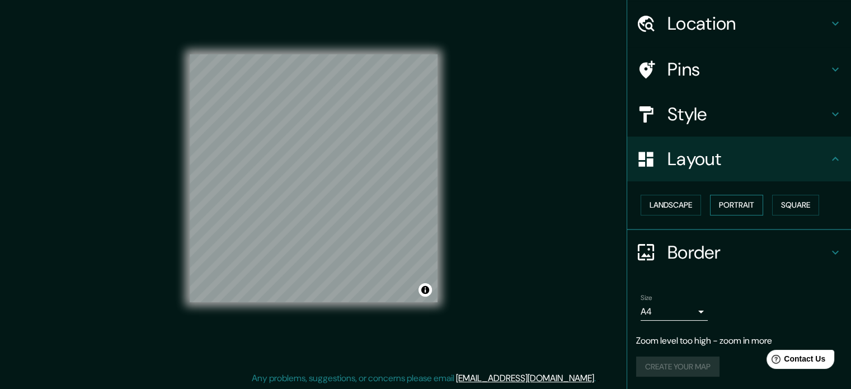
click at [738, 207] on button "Portrait" at bounding box center [736, 205] width 53 height 21
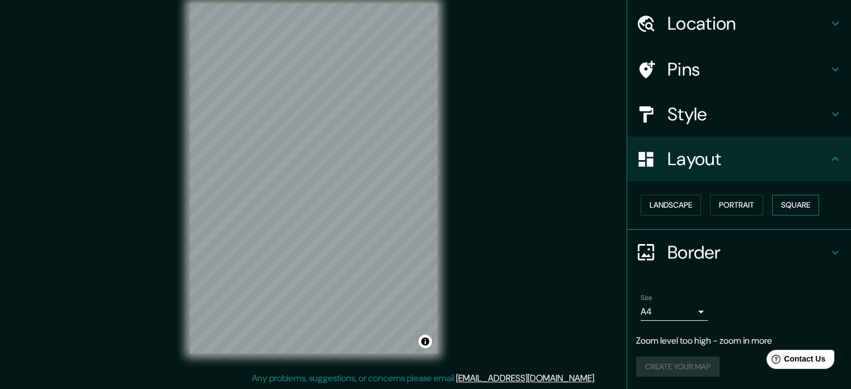
click at [787, 205] on button "Square" at bounding box center [795, 205] width 47 height 21
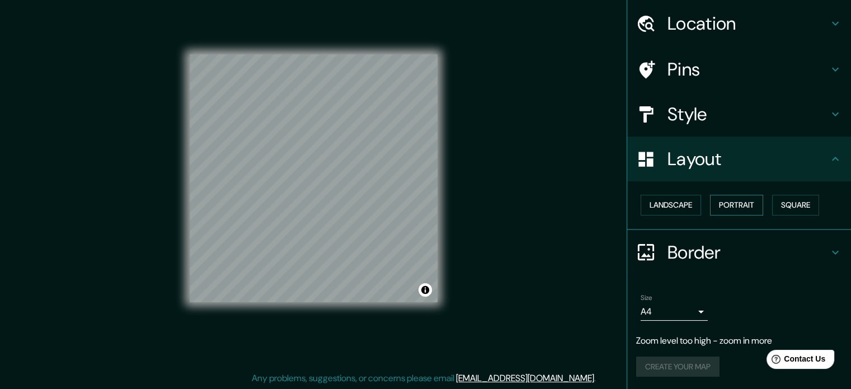
click at [731, 207] on button "Portrait" at bounding box center [736, 205] width 53 height 21
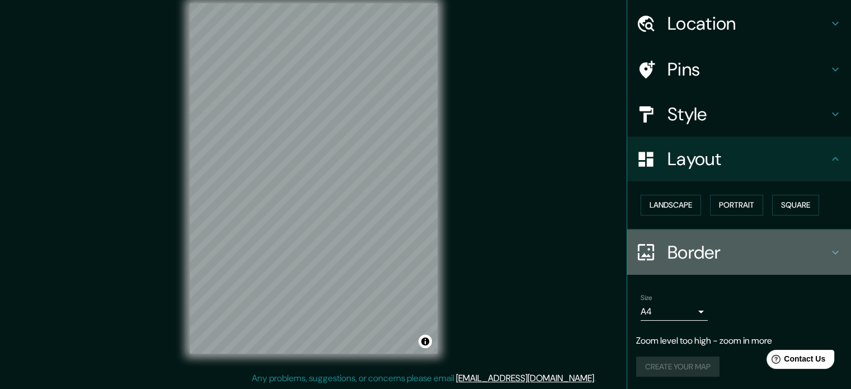
click at [684, 249] on h4 "Border" at bounding box center [747, 252] width 161 height 22
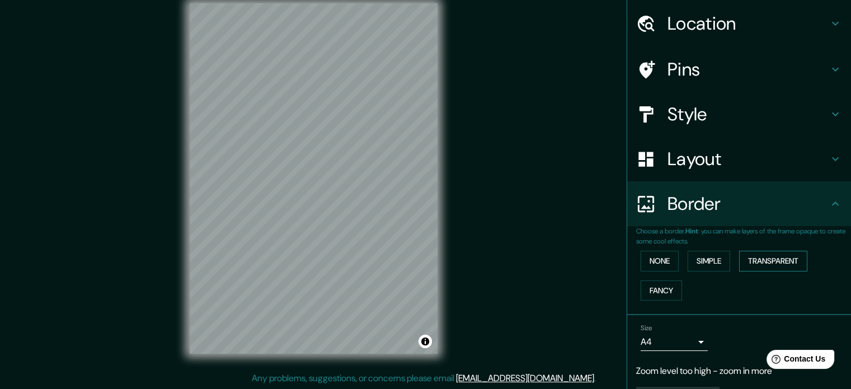
click at [745, 264] on button "Transparent" at bounding box center [773, 261] width 68 height 21
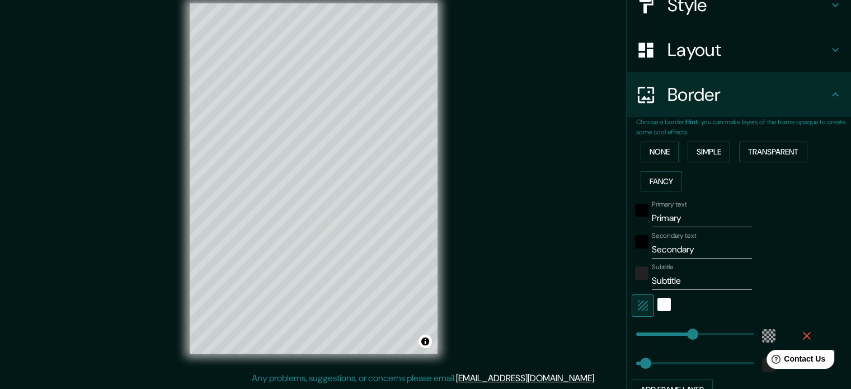
scroll to position [147, 0]
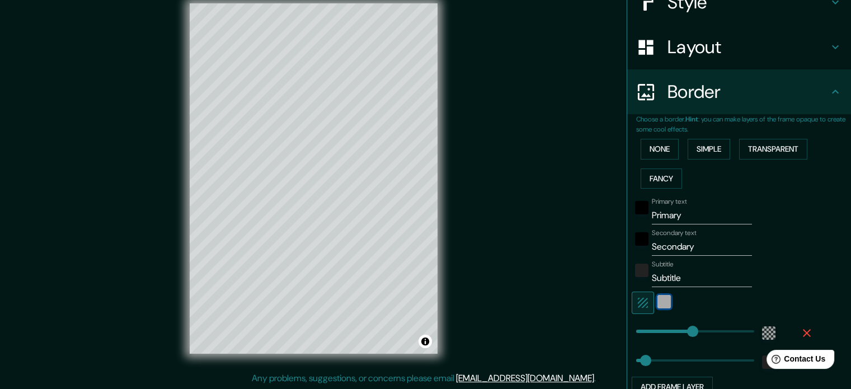
click at [659, 302] on div "white" at bounding box center [663, 301] width 13 height 13
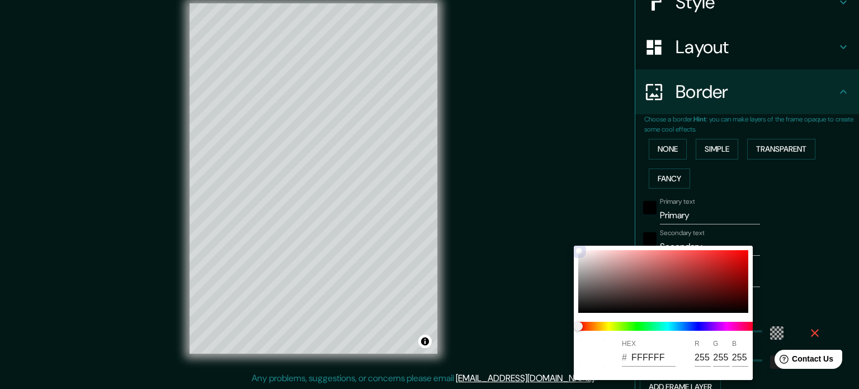
type input "213"
type input "35"
type input "9B6B6B"
type input "155"
type input "107"
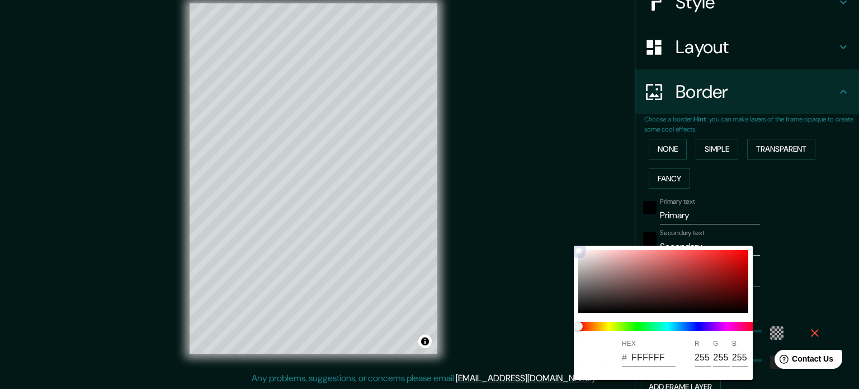
type input "107"
type input "213"
type input "35"
type input "BB4949"
type input "187"
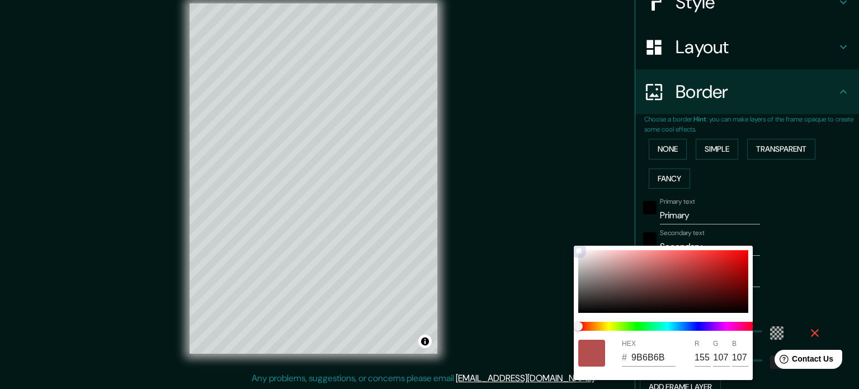
type input "73"
type input "213"
type input "35"
type input "C44C4C"
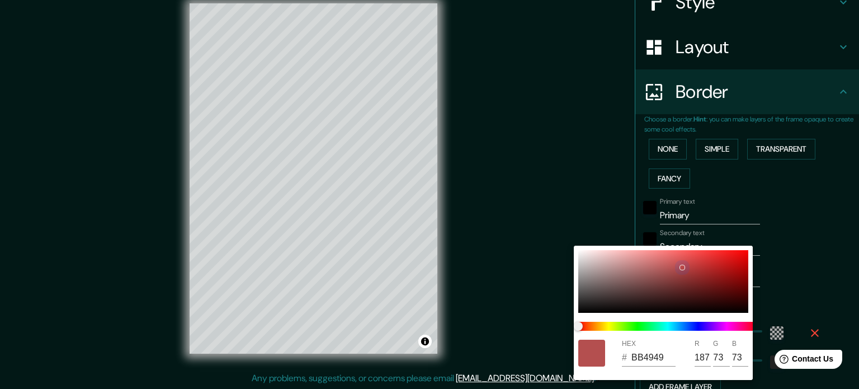
type input "196"
type input "76"
type input "213"
type input "35"
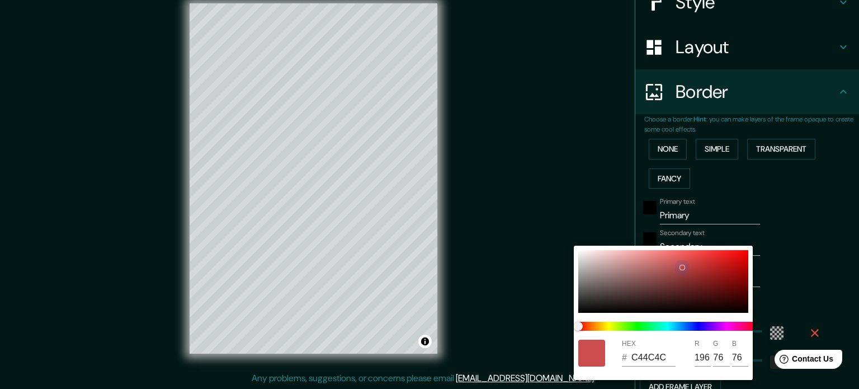
type input "CB4C4C"
type input "203"
type input "213"
type input "35"
type input "CD4D4D"
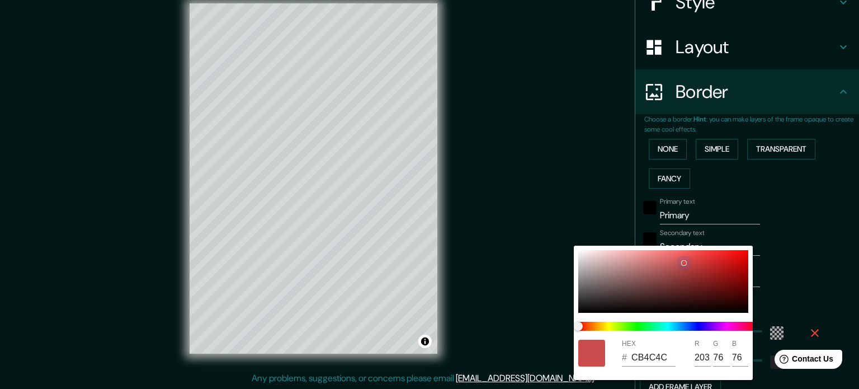
type input "205"
type input "77"
type input "213"
type input "35"
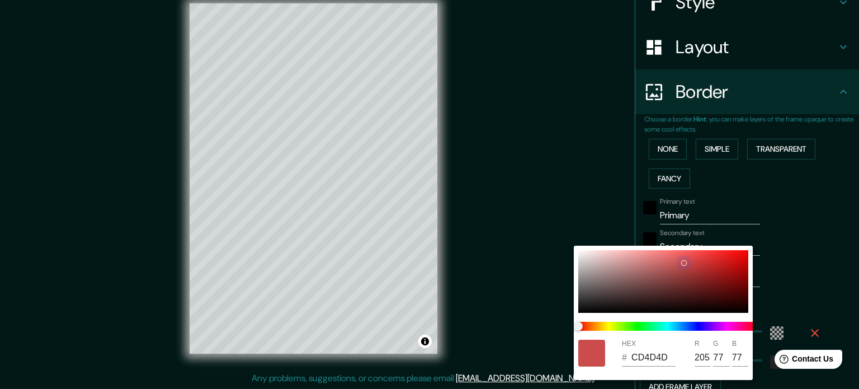
type input "D74F4F"
type input "215"
type input "79"
type input "213"
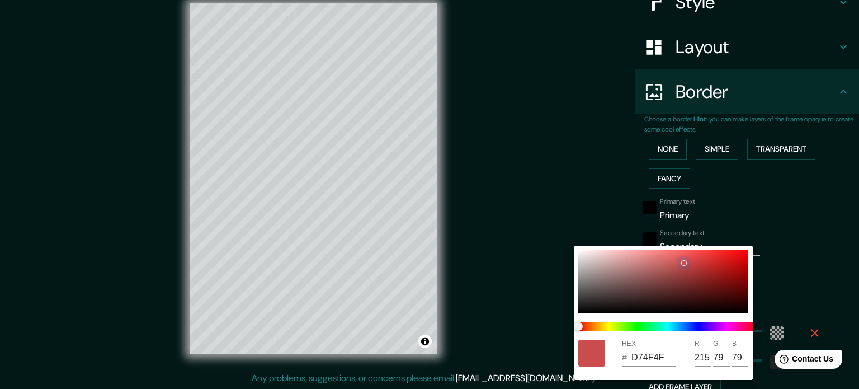
type input "35"
type input "D94F4F"
type input "217"
type input "213"
type input "35"
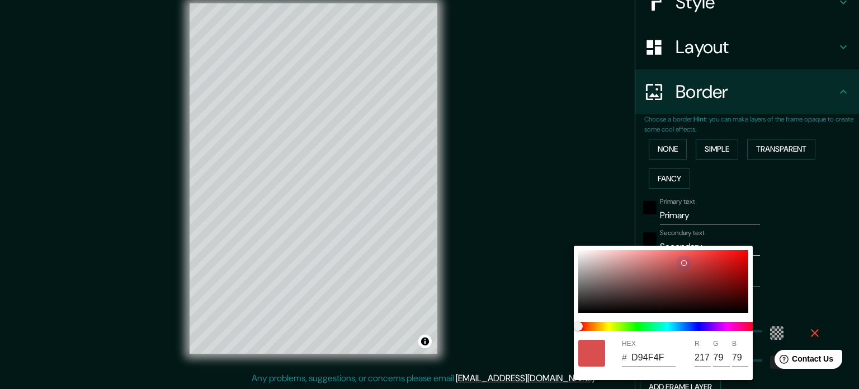
type input "DB5050"
type input "219"
type input "80"
type input "213"
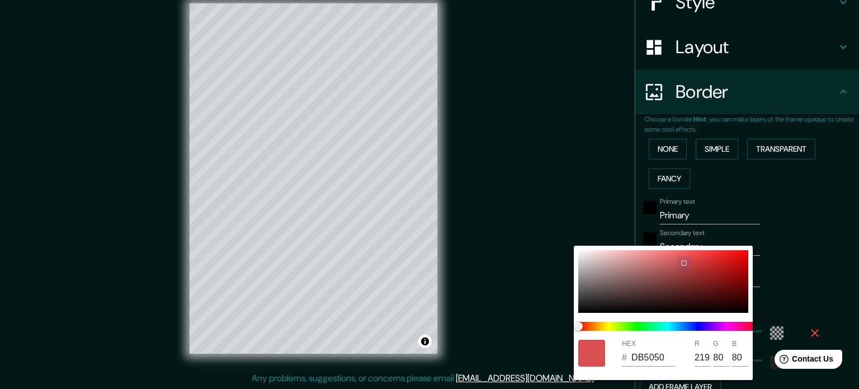
type input "35"
type input "DD5050"
type input "221"
type input "213"
type input "35"
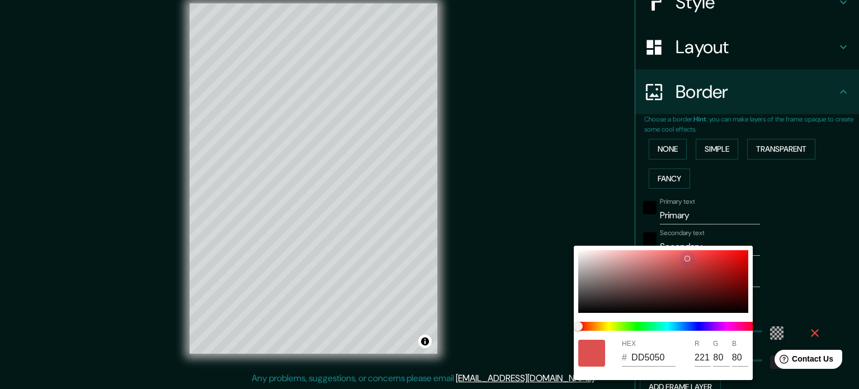
type input "E45252"
type input "228"
type input "82"
type input "213"
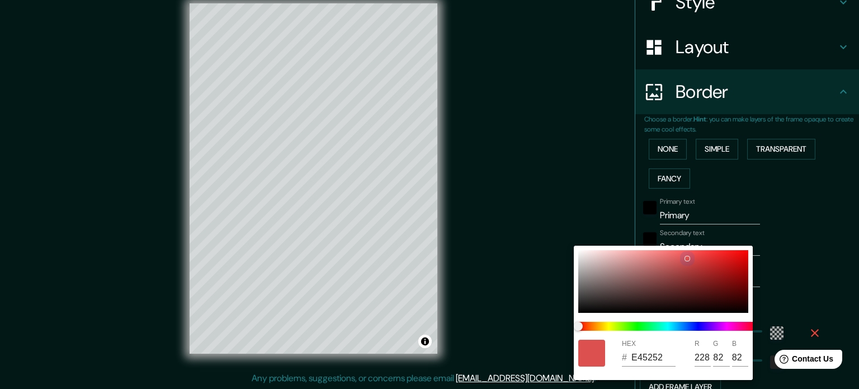
type input "35"
type input "E75353"
type input "231"
type input "83"
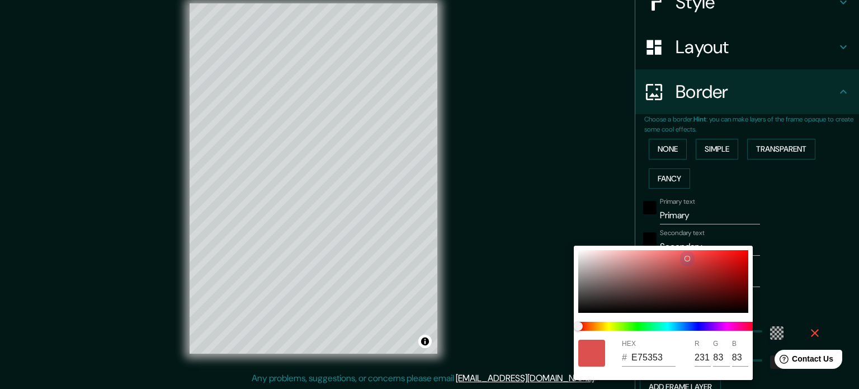
type input "213"
type input "35"
type input "E95555"
type input "233"
type input "85"
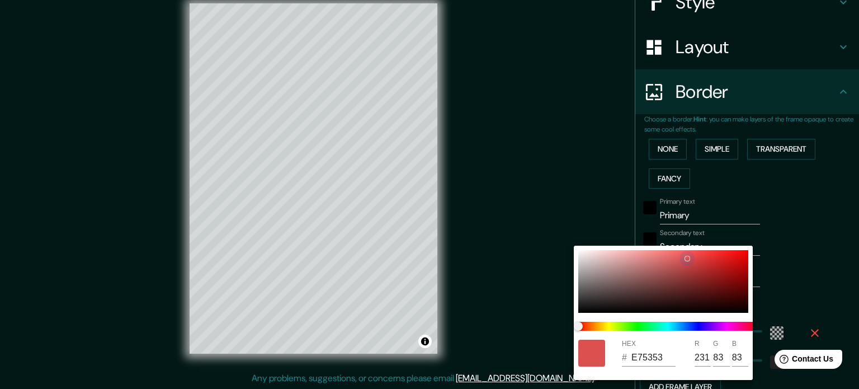
type input "85"
type input "213"
type input "35"
type input "F25B5B"
type input "242"
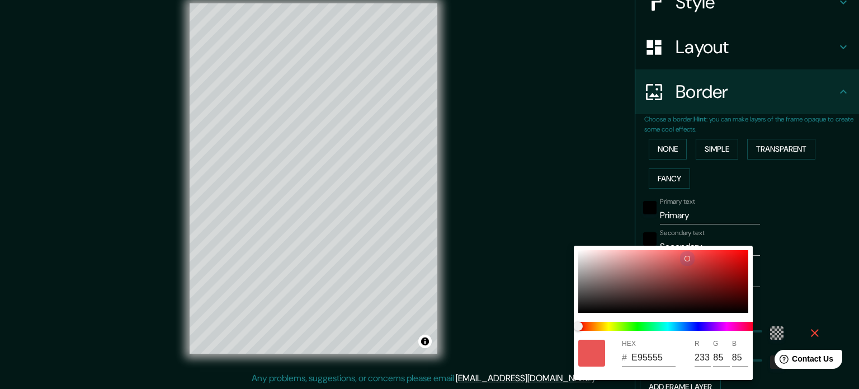
type input "91"
drag, startPoint x: 681, startPoint y: 266, endPoint x: 612, endPoint y: 289, distance: 72.5
click at [586, 272] on div at bounding box center [663, 281] width 170 height 63
type input "213"
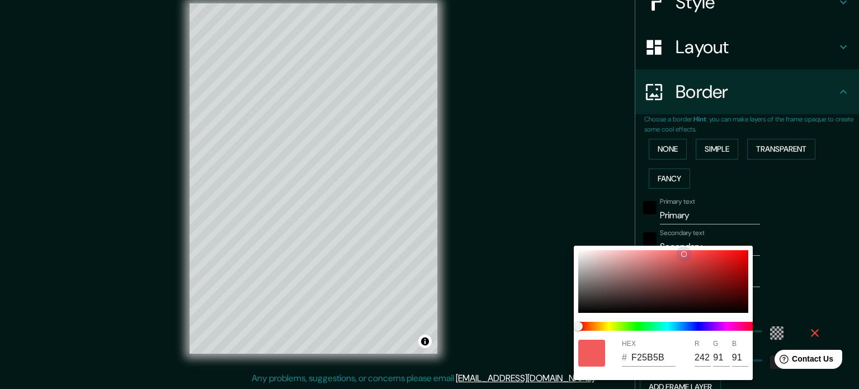
type input "35"
type input "A69F9F"
type input "166"
type input "159"
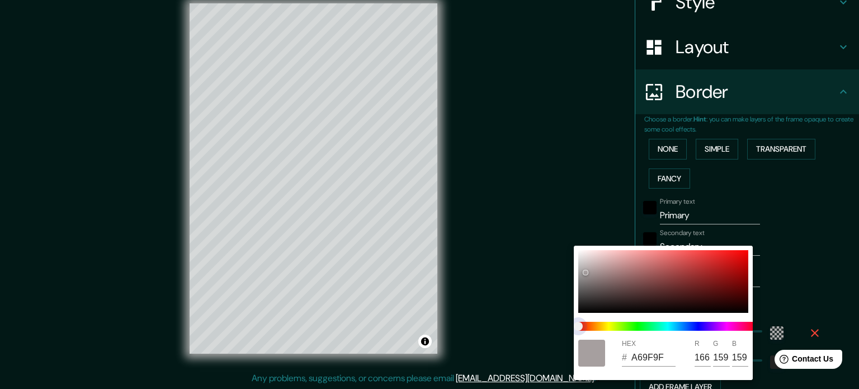
type input "213"
type input "35"
type input "A6A49F"
type input "164"
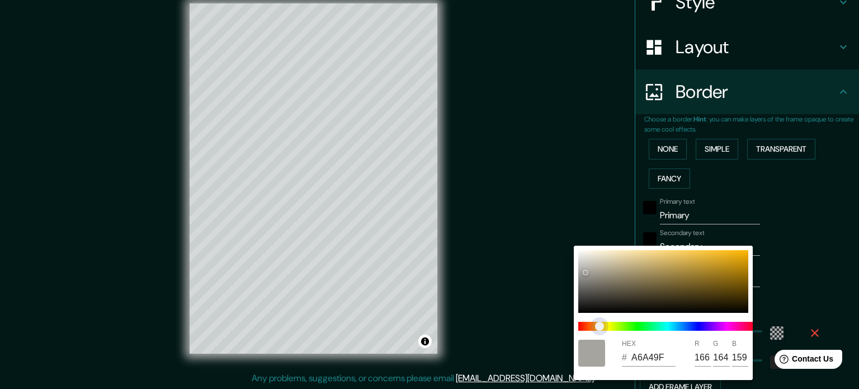
click at [599, 325] on span at bounding box center [667, 326] width 179 height 9
type input "213"
type input "35"
type input "D0B77A"
type input "208"
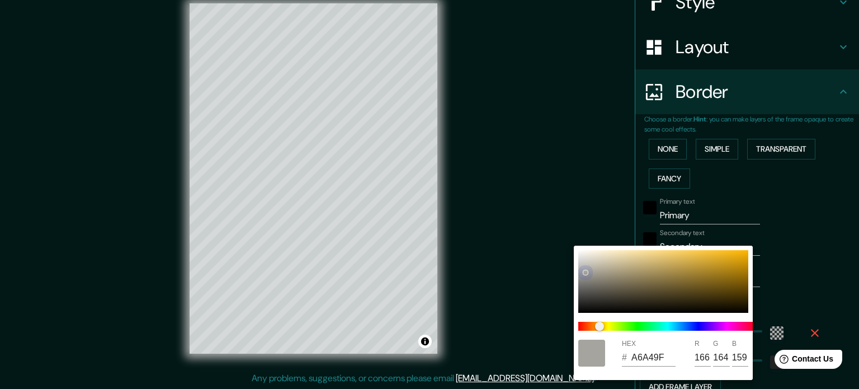
type input "183"
type input "122"
type input "213"
type input "35"
type input "E4C882"
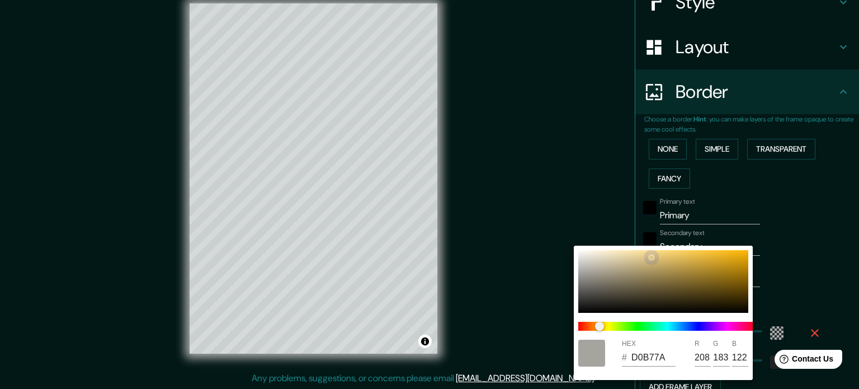
type input "228"
type input "200"
type input "130"
type input "213"
type input "35"
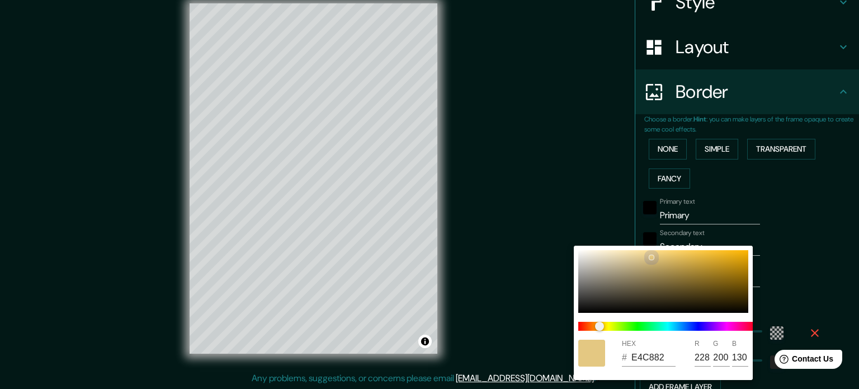
type input "E7CA82"
type input "231"
type input "202"
type input "213"
type input "35"
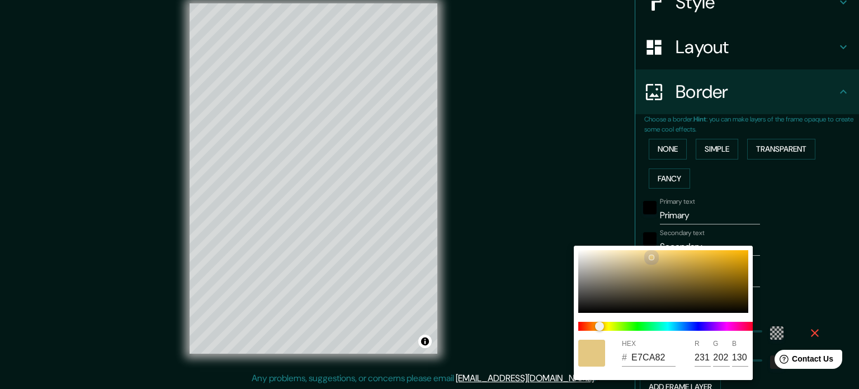
type input "E9CC83"
type input "233"
type input "204"
type input "131"
type input "213"
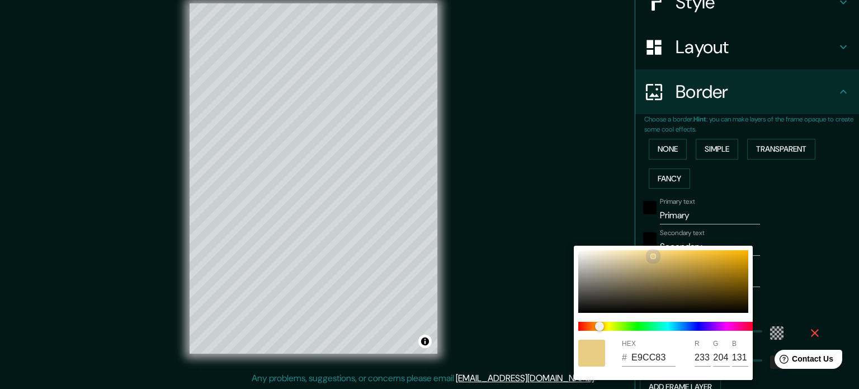
type input "35"
type input "FBDE93"
type input "251"
type input "222"
type input "147"
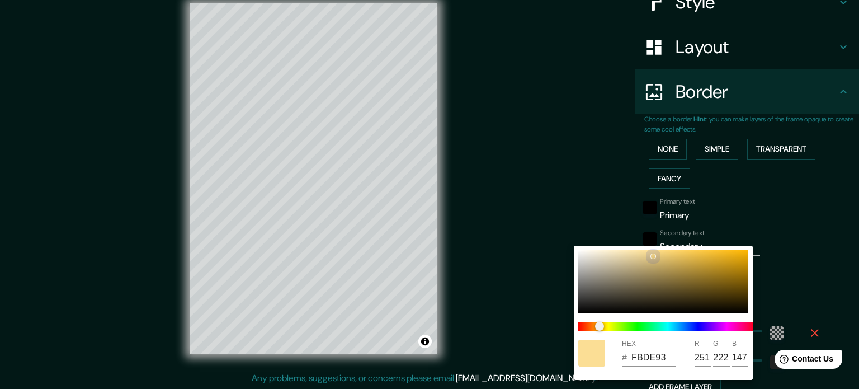
type input "213"
type input "35"
type input "FBDF96"
type input "223"
type input "150"
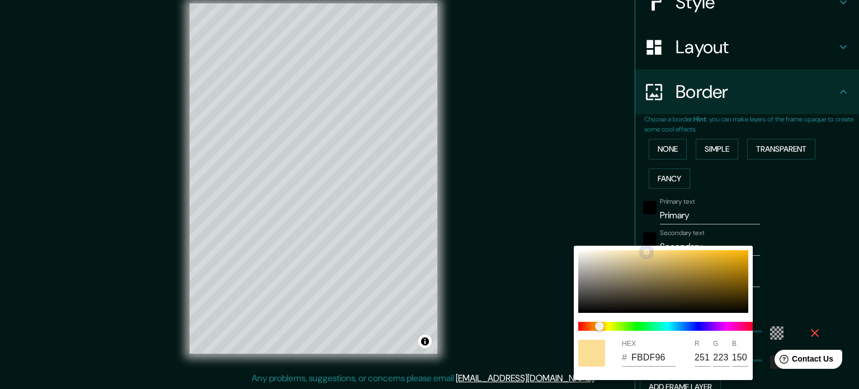
type input "213"
type input "35"
type input "213"
type input "35"
type input "FBDF97"
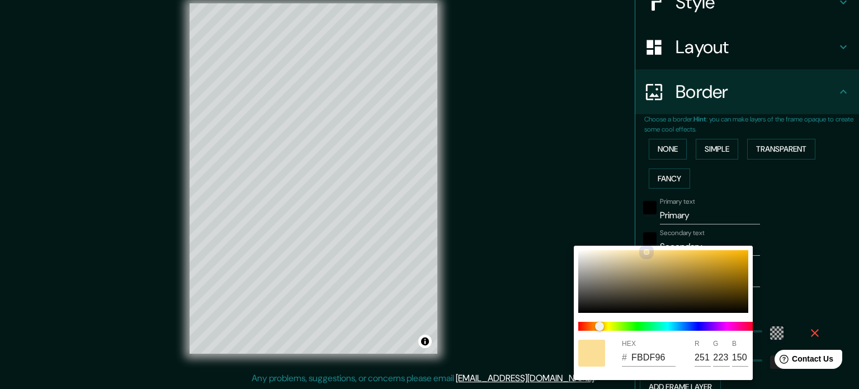
type input "151"
type input "213"
type input "35"
type input "F9DD96"
type input "249"
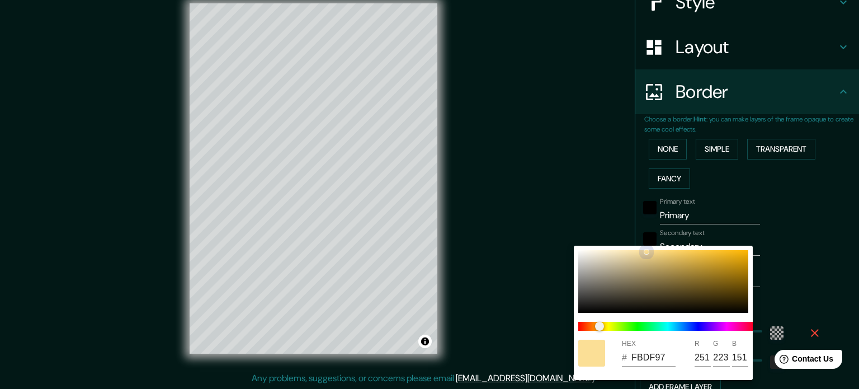
type input "221"
type input "150"
type input "213"
type input "35"
type input "E9CF8E"
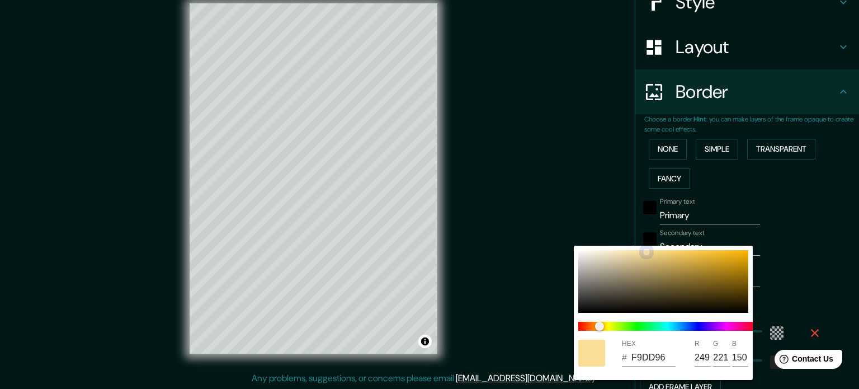
type input "233"
type input "207"
type input "142"
type input "213"
type input "35"
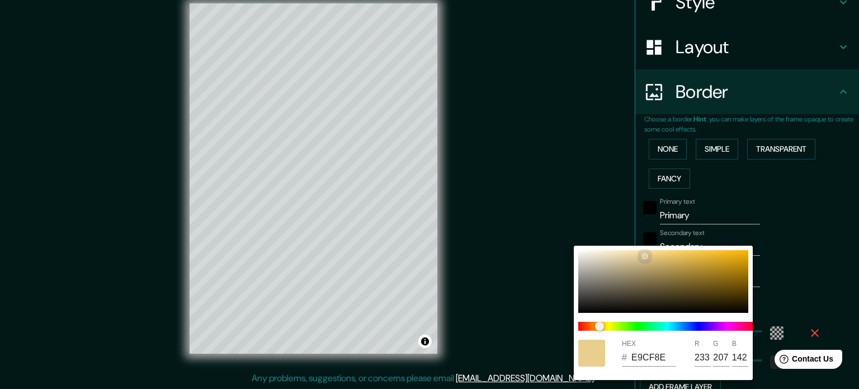
type input "E4CC8E"
type input "228"
type input "204"
type input "213"
type input "35"
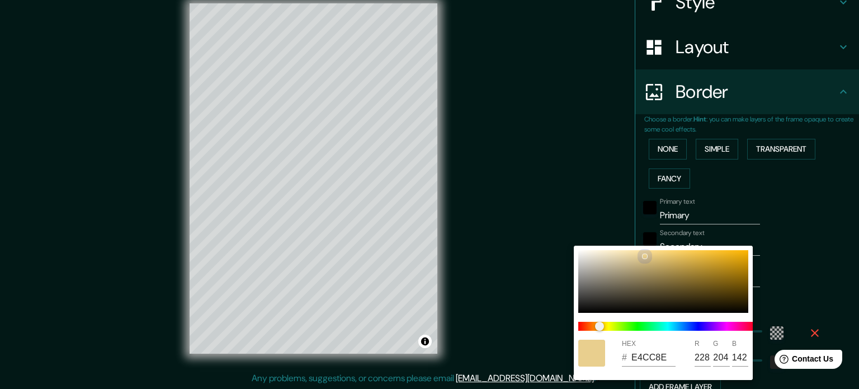
type input "E2CA8C"
type input "226"
type input "202"
type input "140"
drag, startPoint x: 652, startPoint y: 257, endPoint x: 643, endPoint y: 257, distance: 8.9
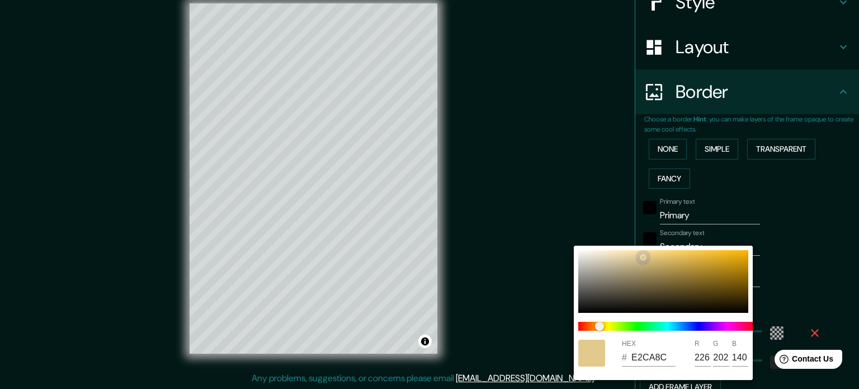
click at [643, 257] on div at bounding box center [663, 281] width 170 height 63
type input "213"
type input "35"
click at [816, 211] on div at bounding box center [429, 194] width 859 height 389
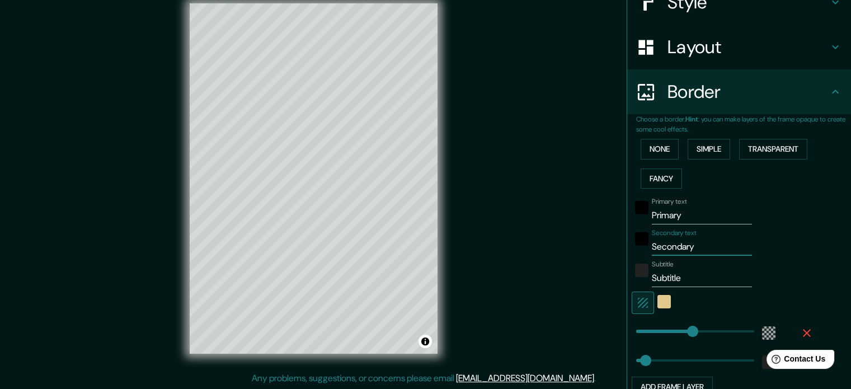
drag, startPoint x: 703, startPoint y: 249, endPoint x: 560, endPoint y: 265, distance: 143.0
click at [563, 265] on div "Mappin Location Colombia Pins Style Layout Border Choose a border. Hint : you c…" at bounding box center [425, 187] width 851 height 404
type input "213"
type input "35"
drag, startPoint x: 676, startPoint y: 281, endPoint x: 636, endPoint y: 277, distance: 39.9
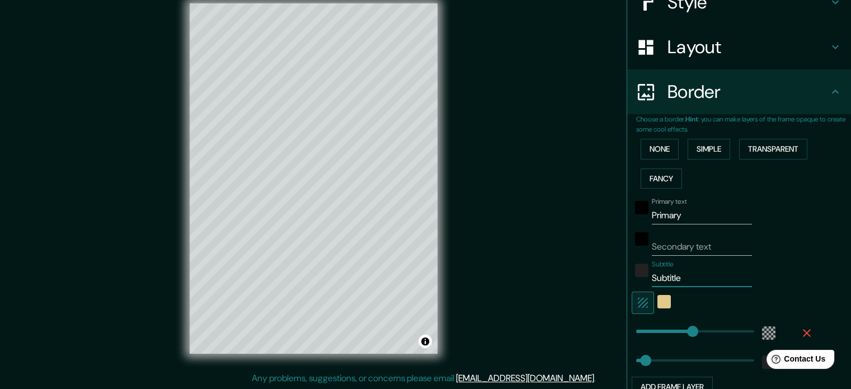
click at [611, 281] on div "Mappin Location Colombia Pins Style Layout Border Choose a border. Hint : you c…" at bounding box center [425, 187] width 851 height 404
type input "213"
type input "35"
drag, startPoint x: 687, startPoint y: 215, endPoint x: 600, endPoint y: 230, distance: 87.9
click at [605, 227] on div "Mappin Location Colombia Pins Style Layout Border Choose a border. Hint : you c…" at bounding box center [425, 187] width 851 height 404
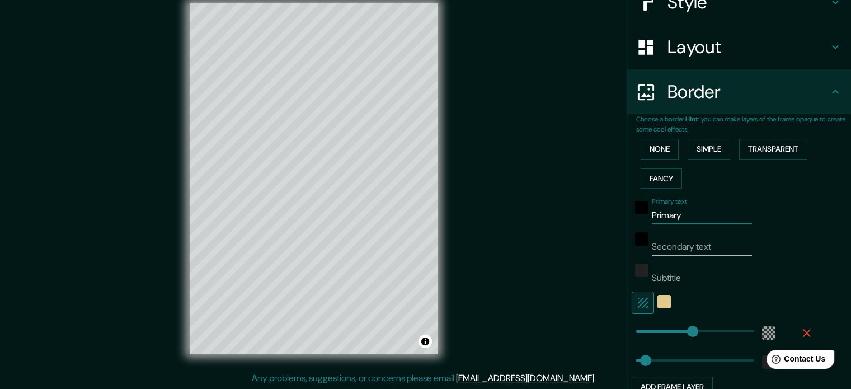
type input "C"
type input "213"
type input "35"
type input "CO"
type input "213"
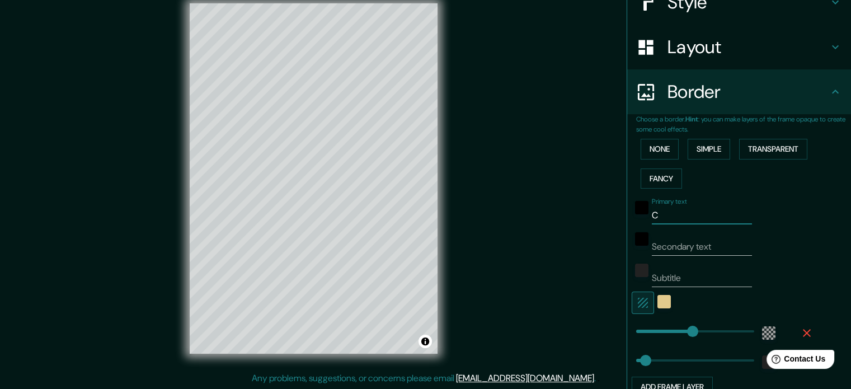
type input "35"
type input "COL"
type input "213"
type input "35"
type input "COLO"
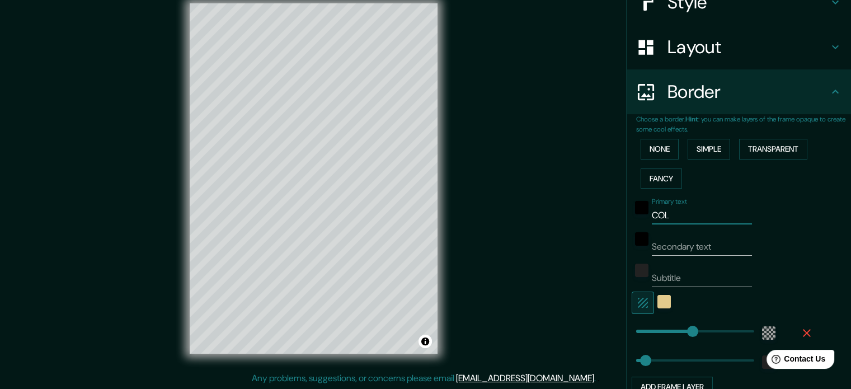
type input "213"
type input "35"
type input "COLOM"
type input "213"
type input "35"
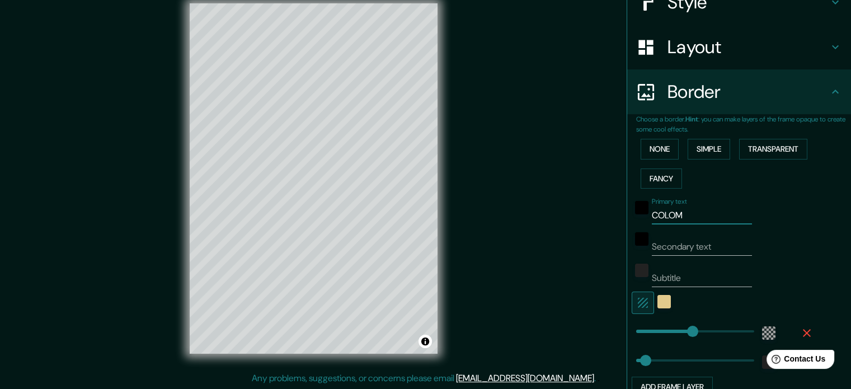
type input "COLOMB"
type input "213"
type input "35"
type input "COLOMBI"
type input "213"
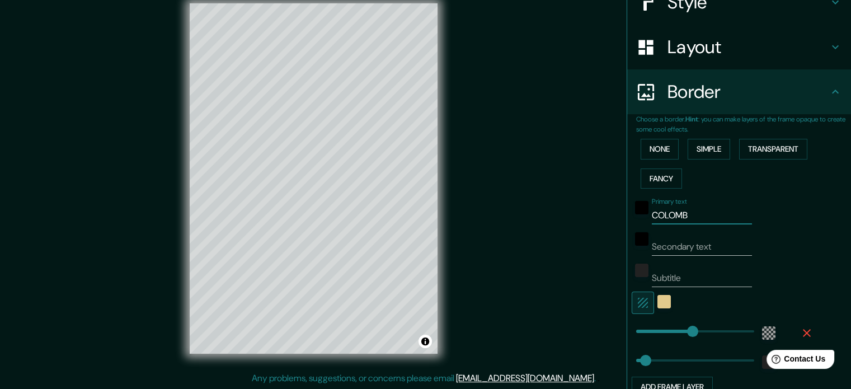
type input "35"
type input "COLOMBIA"
type input "213"
type input "35"
type input "COLOMBIA"
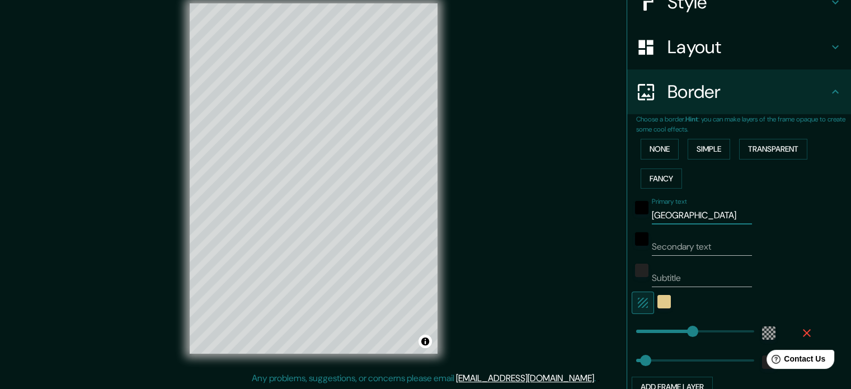
drag, startPoint x: 599, startPoint y: 230, endPoint x: 593, endPoint y: 232, distance: 6.0
click at [599, 230] on div "Mappin Location Colombia Pins Style Layout Border Choose a border. Hint : you c…" at bounding box center [425, 187] width 851 height 404
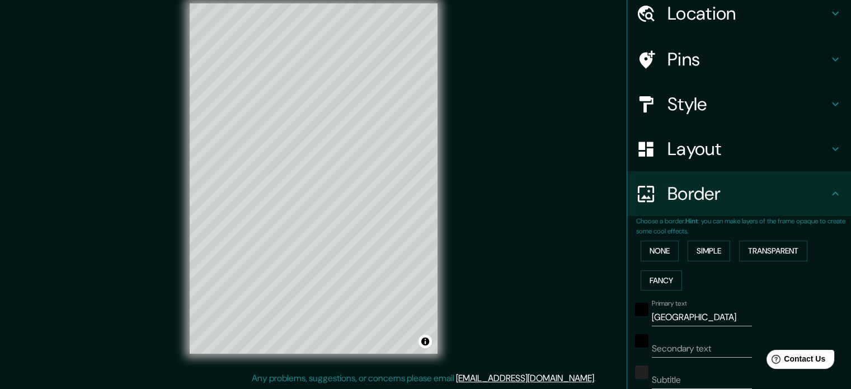
scroll to position [0, 0]
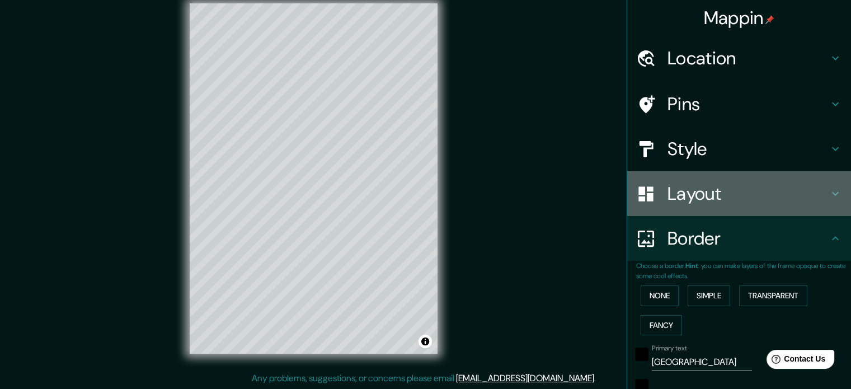
click at [733, 201] on h4 "Layout" at bounding box center [747, 193] width 161 height 22
type input "213"
type input "35"
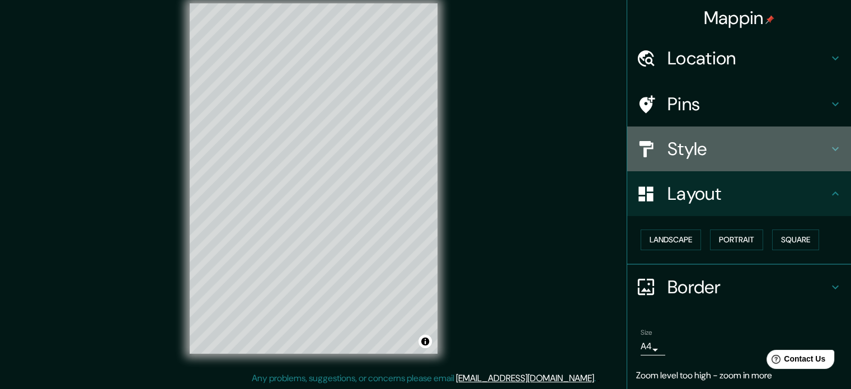
click at [734, 140] on h4 "Style" at bounding box center [747, 149] width 161 height 22
type input "213"
type input "35"
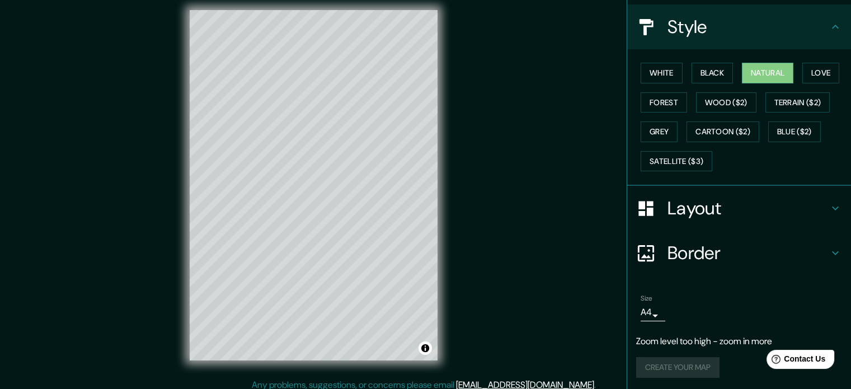
scroll to position [15, 0]
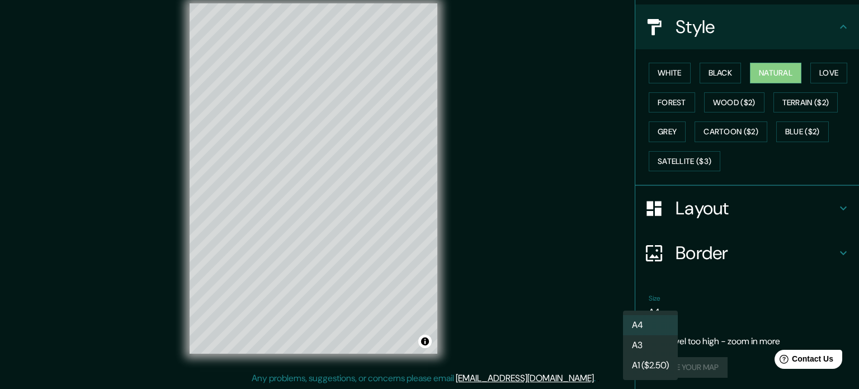
click at [649, 315] on body "Mappin Location Colombia Pins Style White Black Natural Love Forest Wood ($2) T…" at bounding box center [429, 179] width 859 height 389
click at [649, 326] on li "A4" at bounding box center [650, 325] width 55 height 20
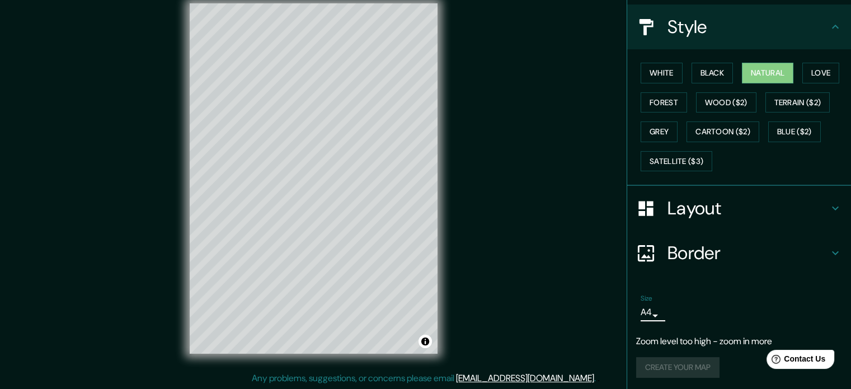
click at [666, 340] on p "Zoom level too high - zoom in more" at bounding box center [739, 340] width 206 height 13
click at [651, 362] on div "Create your map" at bounding box center [739, 367] width 206 height 21
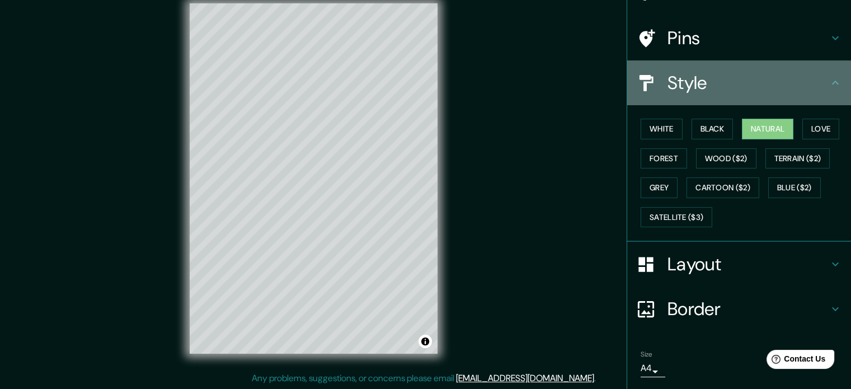
click at [803, 91] on h4 "Style" at bounding box center [747, 83] width 161 height 22
click at [828, 84] on icon at bounding box center [834, 82] width 13 height 13
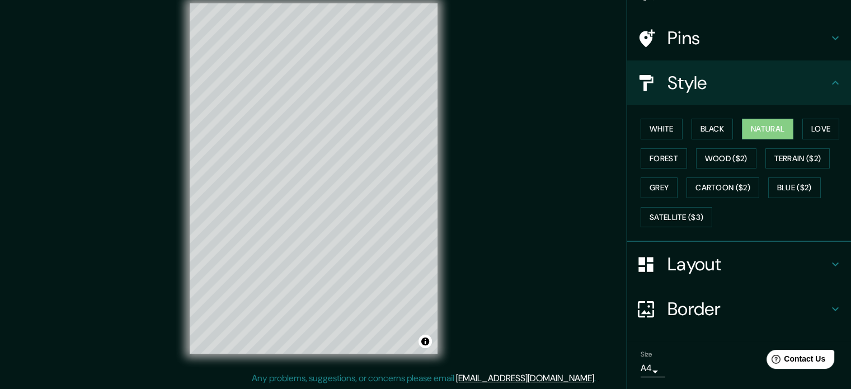
click at [828, 82] on icon at bounding box center [834, 82] width 13 height 13
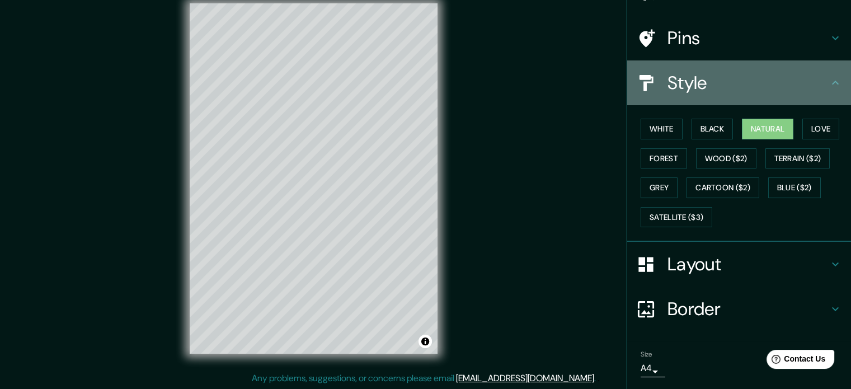
click at [828, 84] on icon at bounding box center [834, 82] width 13 height 13
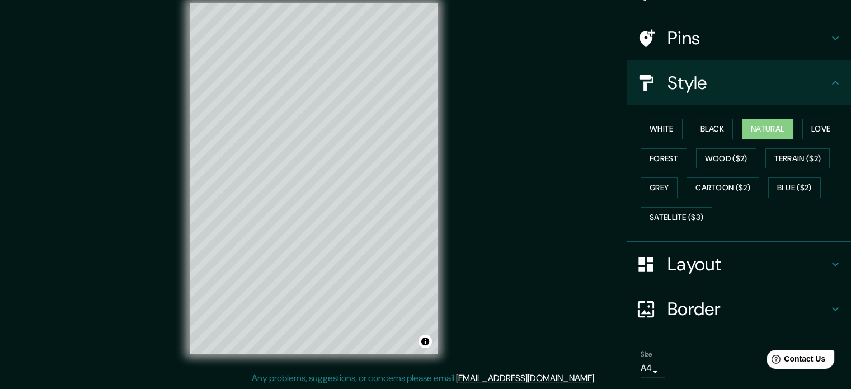
click at [764, 271] on h4 "Layout" at bounding box center [747, 264] width 161 height 22
type input "213"
type input "35"
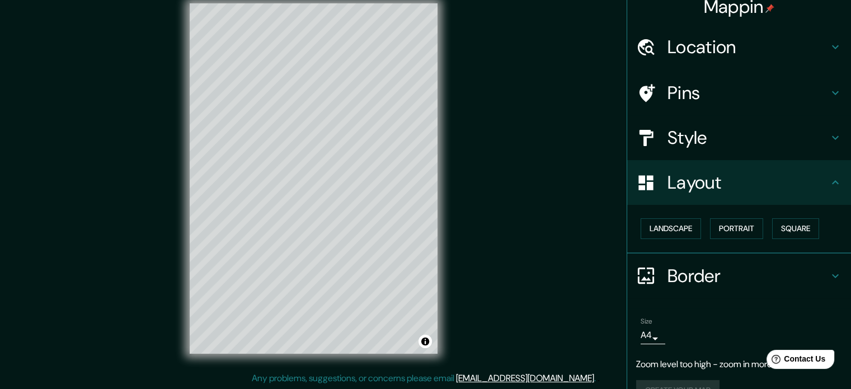
scroll to position [0, 0]
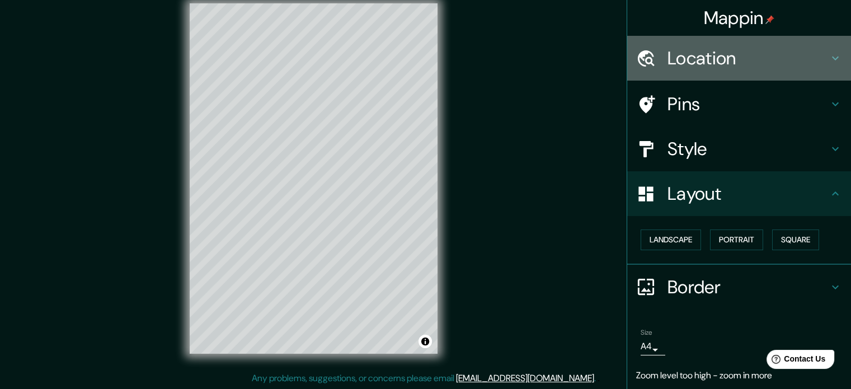
click at [743, 58] on h4 "Location" at bounding box center [747, 58] width 161 height 22
type input "213"
type input "35"
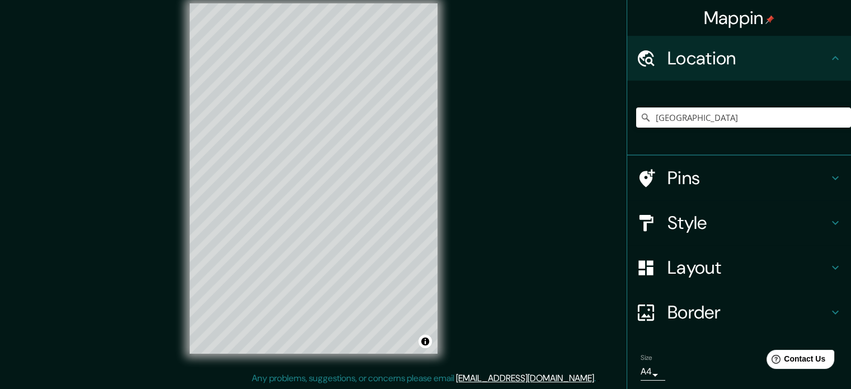
click at [743, 58] on h4 "Location" at bounding box center [747, 58] width 161 height 22
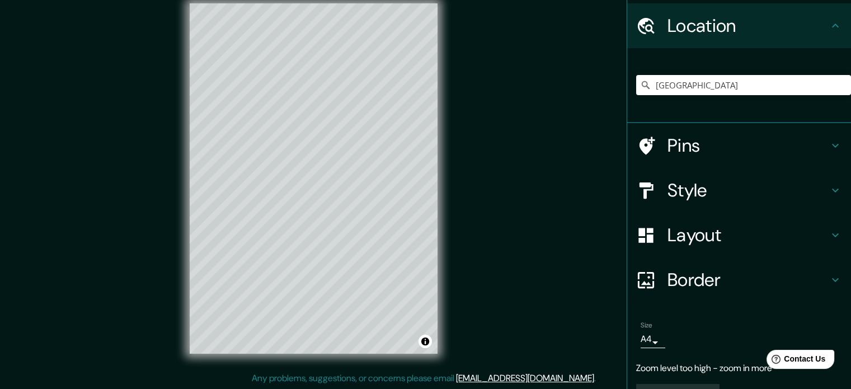
scroll to position [60, 0]
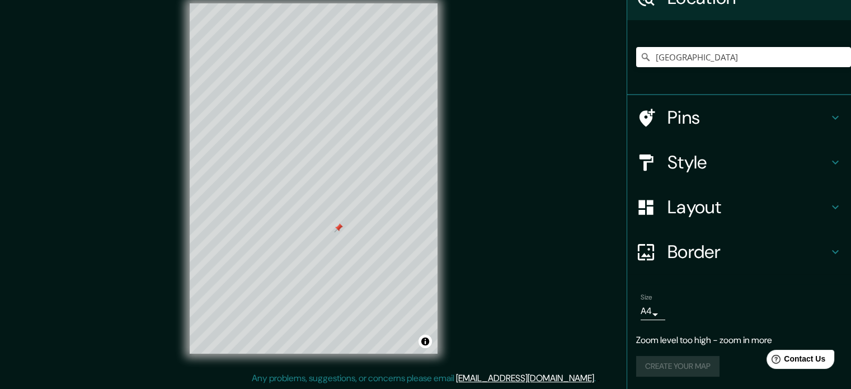
drag, startPoint x: 338, startPoint y: 267, endPoint x: 338, endPoint y: 227, distance: 39.7
click at [338, 227] on div at bounding box center [338, 227] width 9 height 9
type input "COLOMBI"
type input "213"
type input "35"
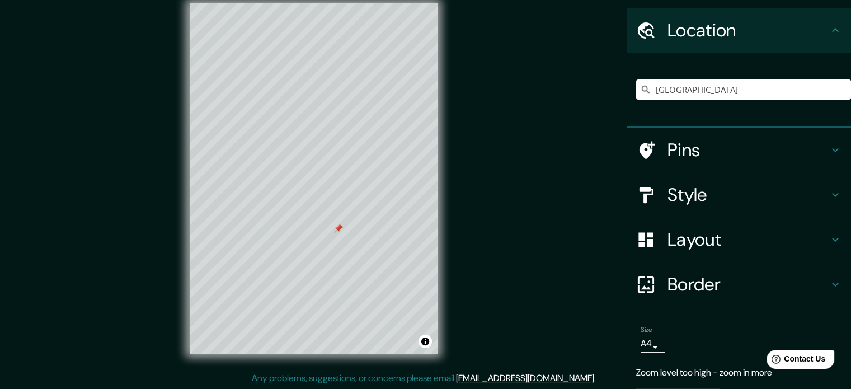
scroll to position [0, 0]
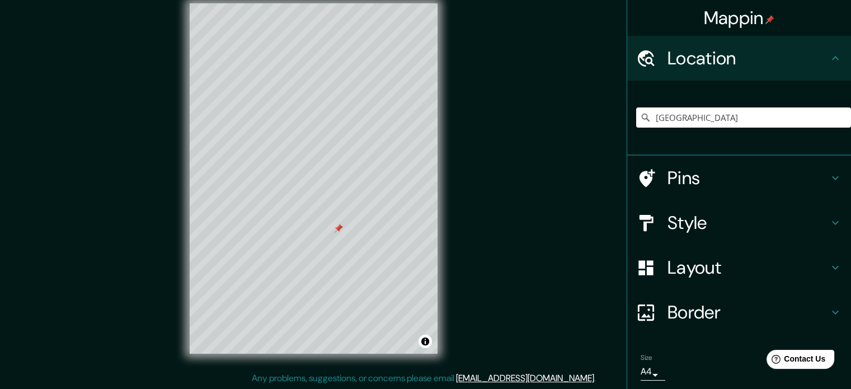
click at [789, 136] on div "Colombia" at bounding box center [743, 117] width 215 height 56
click at [798, 172] on h4 "Pins" at bounding box center [747, 178] width 161 height 22
type input "213"
type input "35"
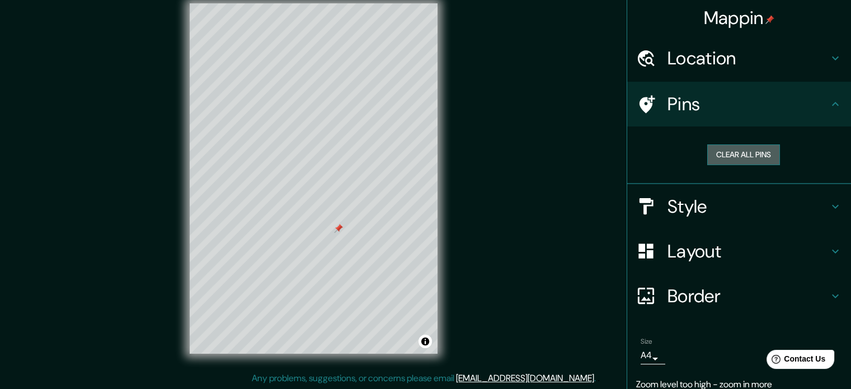
click at [753, 154] on button "Clear all pins" at bounding box center [743, 154] width 73 height 21
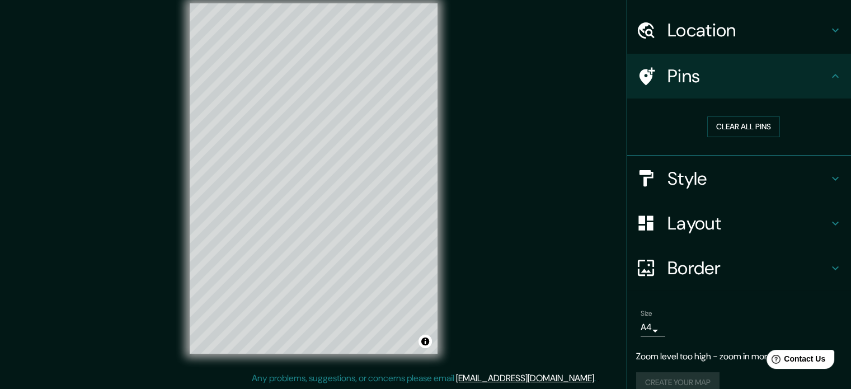
scroll to position [44, 0]
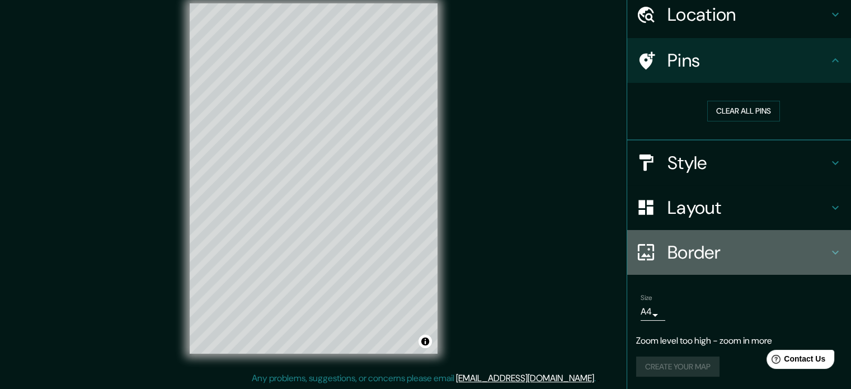
click at [687, 255] on h4 "Border" at bounding box center [747, 252] width 161 height 22
type input "213"
type input "35"
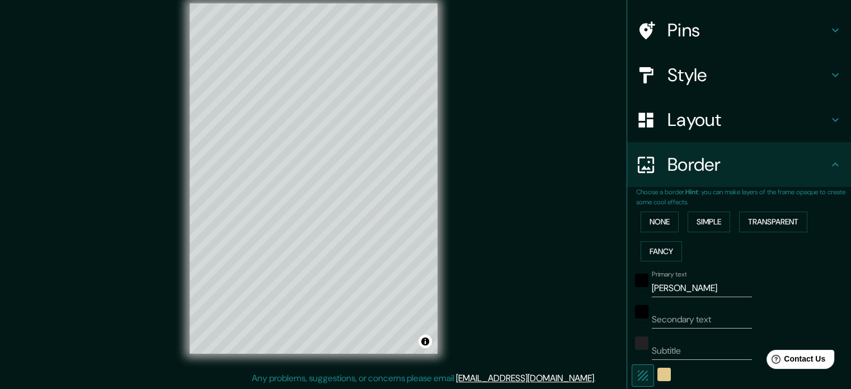
scroll to position [100, 0]
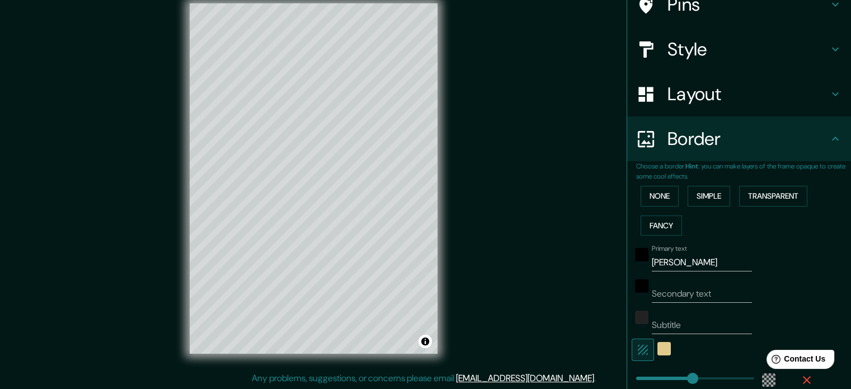
click at [689, 261] on input "COLOMBI" at bounding box center [702, 262] width 100 height 18
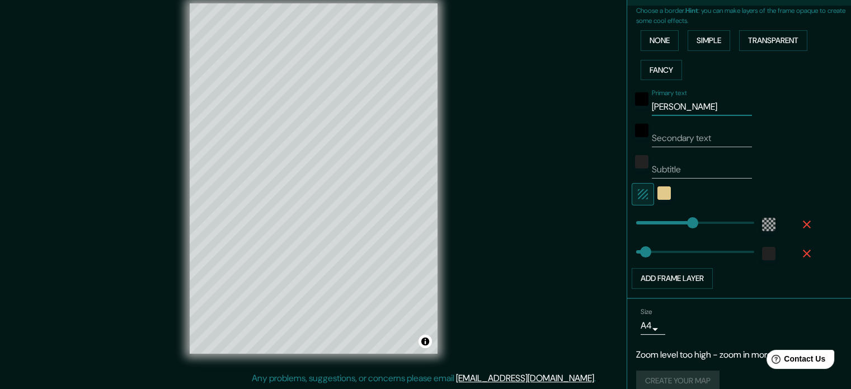
scroll to position [267, 0]
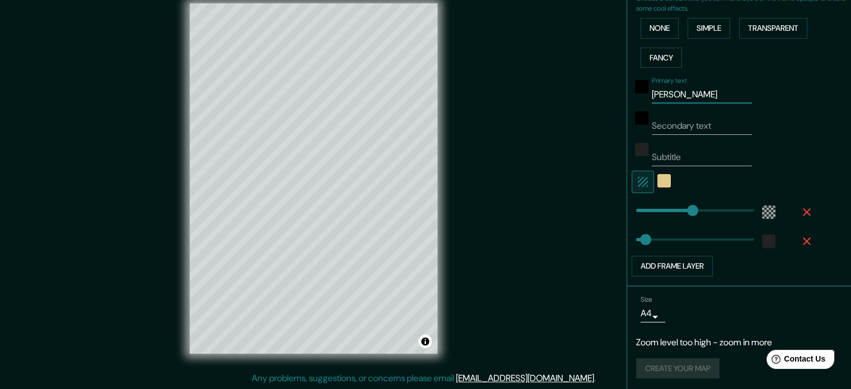
type input "COLOMBIA"
type input "213"
type input "268"
type input "213"
drag, startPoint x: 699, startPoint y: 239, endPoint x: 642, endPoint y: 247, distance: 57.0
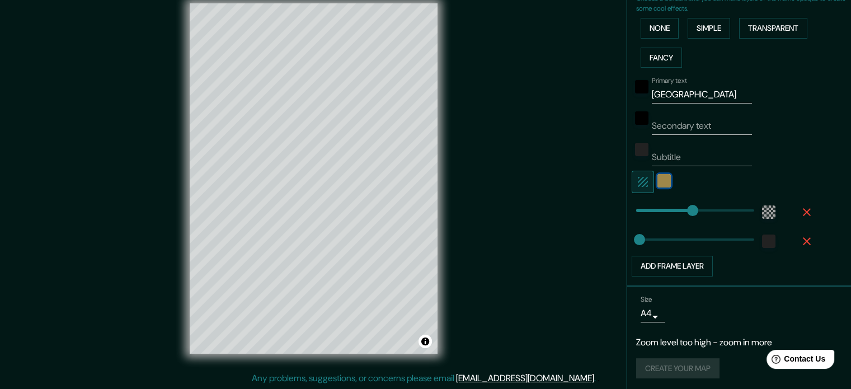
click at [658, 180] on div "color-E2CA8C" at bounding box center [663, 180] width 13 height 13
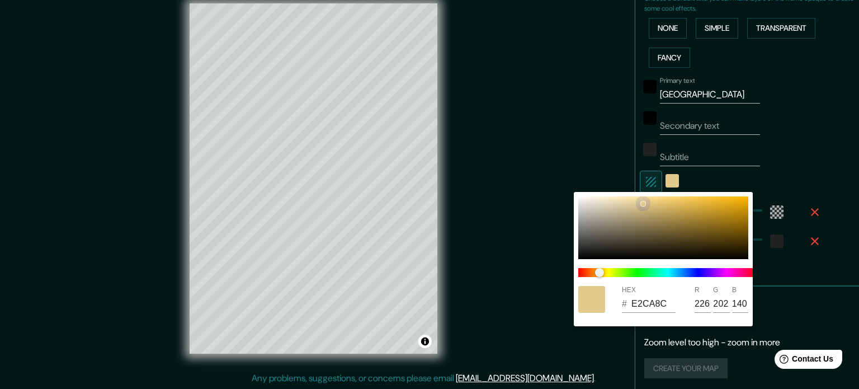
click at [652, 210] on div at bounding box center [663, 227] width 170 height 63
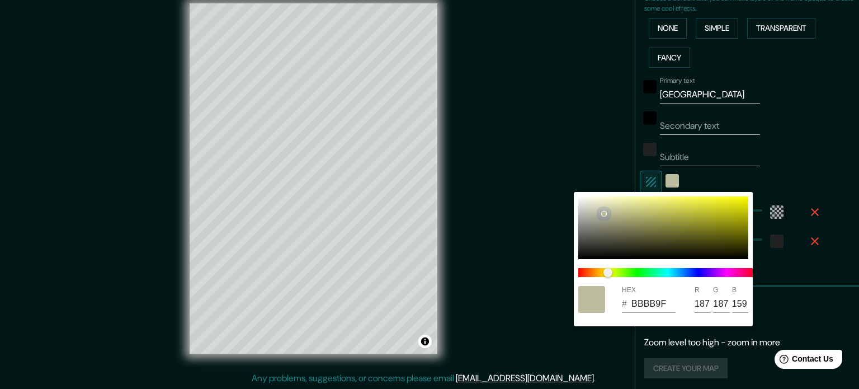
drag, startPoint x: 581, startPoint y: 234, endPoint x: 657, endPoint y: 202, distance: 82.5
click at [604, 213] on div at bounding box center [663, 227] width 170 height 63
click at [797, 141] on div at bounding box center [429, 194] width 859 height 389
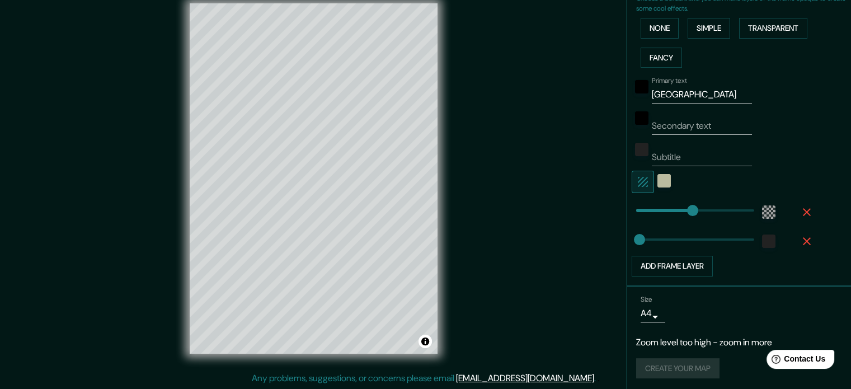
click at [803, 383] on div "Size A4 single Zoom level too high - zoom in more Create your map" at bounding box center [739, 339] width 206 height 97
click at [750, 341] on p "Zoom level too high - zoom in more" at bounding box center [739, 342] width 206 height 13
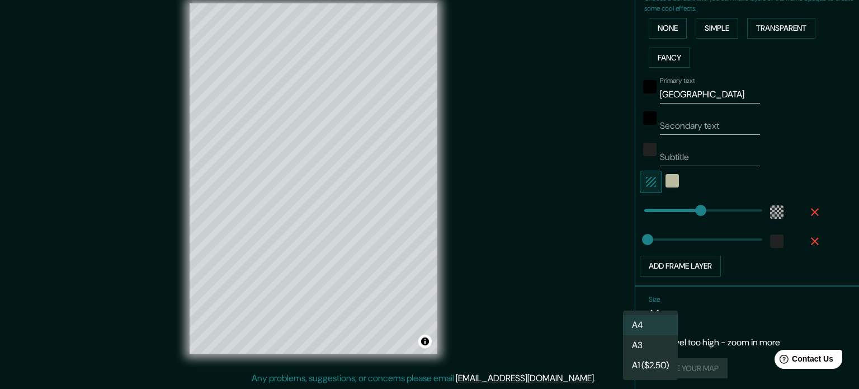
click at [645, 314] on body "Mappin Location Colombia Pins Style Layout Border Choose a border. Hint : you c…" at bounding box center [429, 179] width 859 height 389
click at [649, 340] on li "A3" at bounding box center [650, 345] width 55 height 20
click at [649, 308] on body "Mappin Location Colombia Pins Style Layout Border Choose a border. Hint : you c…" at bounding box center [429, 179] width 859 height 389
click at [645, 324] on li "A4" at bounding box center [650, 325] width 55 height 20
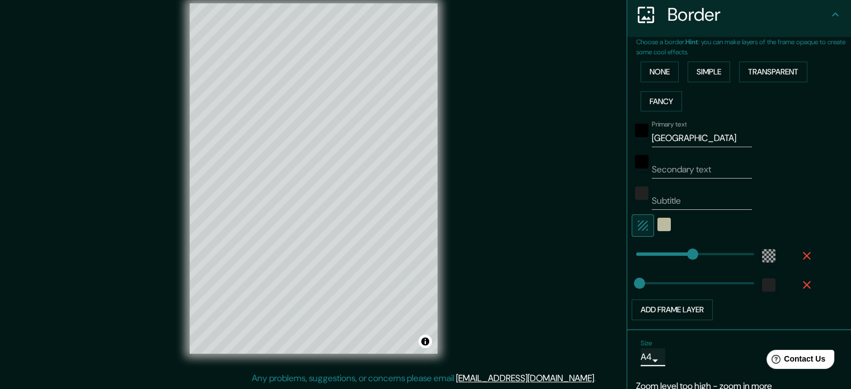
scroll to position [268, 0]
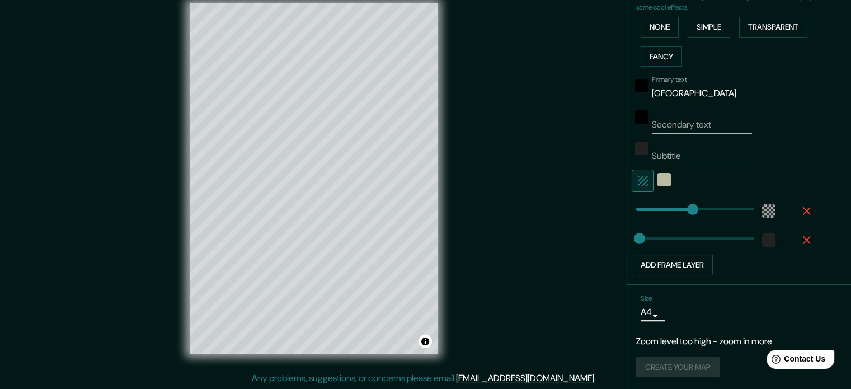
click at [691, 354] on div "Size A4 single Zoom level too high - zoom in more Create your map" at bounding box center [739, 338] width 206 height 97
click at [688, 357] on div "Create your map" at bounding box center [739, 367] width 206 height 21
click at [684, 362] on div "Create your map" at bounding box center [739, 367] width 206 height 21
click at [685, 363] on div "Create your map" at bounding box center [739, 367] width 206 height 21
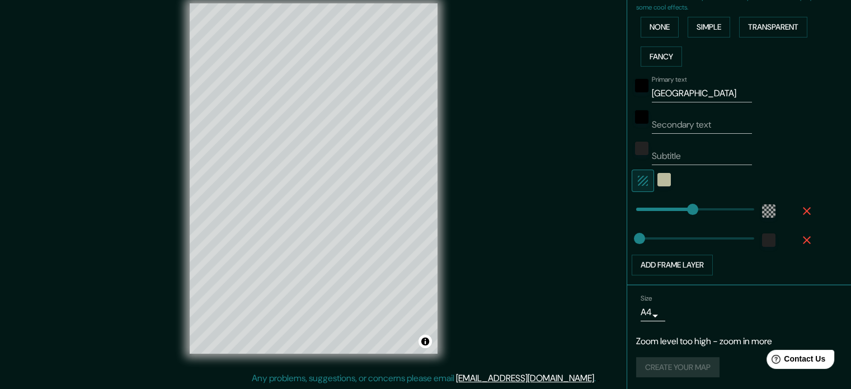
scroll to position [45, 0]
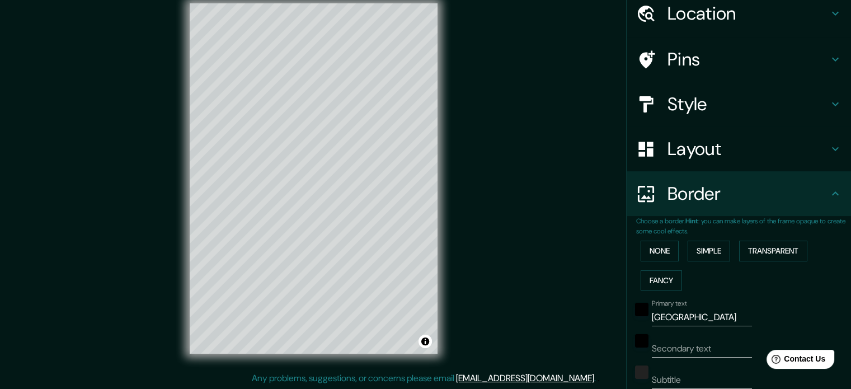
click at [729, 186] on h4 "Border" at bounding box center [747, 193] width 161 height 22
click at [804, 192] on h4 "Border" at bounding box center [747, 193] width 161 height 22
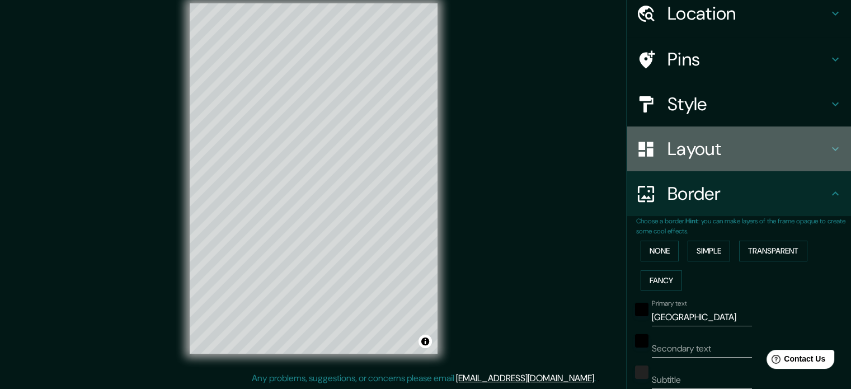
click at [805, 152] on h4 "Layout" at bounding box center [747, 149] width 161 height 22
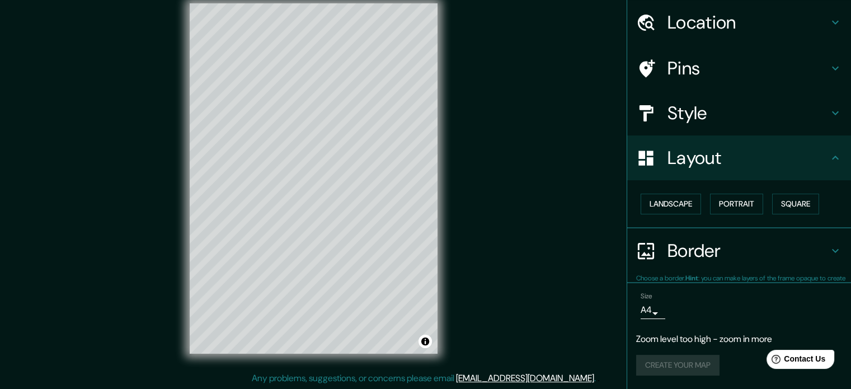
scroll to position [35, 0]
click at [799, 121] on h4 "Style" at bounding box center [747, 114] width 161 height 22
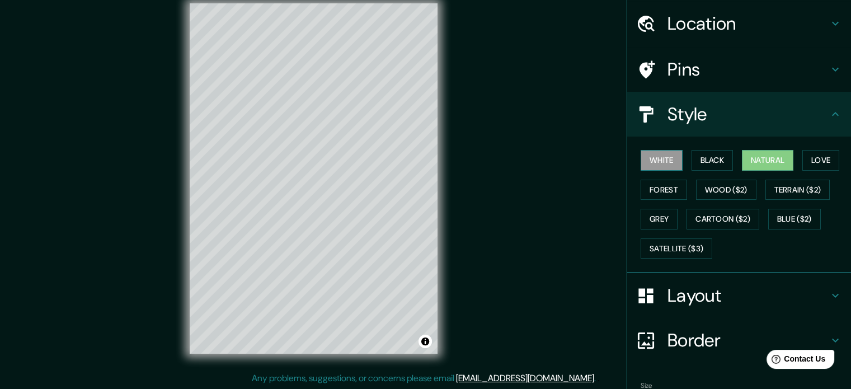
click at [654, 162] on button "White" at bounding box center [661, 160] width 42 height 21
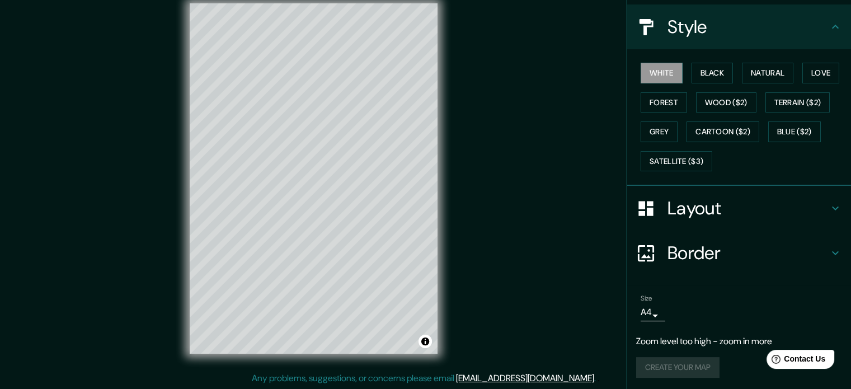
scroll to position [0, 0]
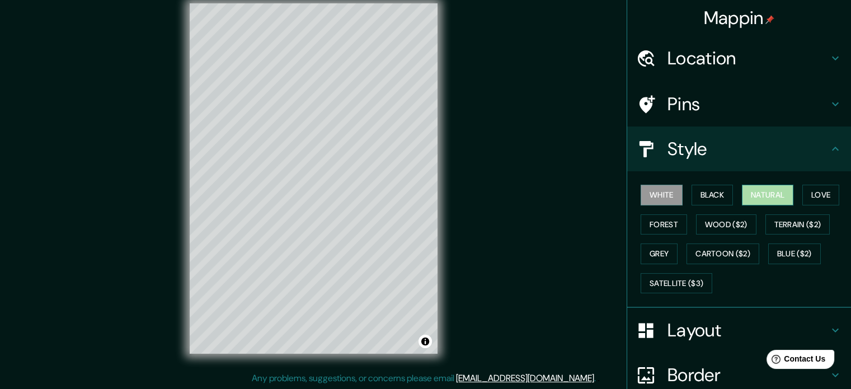
click at [749, 196] on button "Natural" at bounding box center [767, 195] width 51 height 21
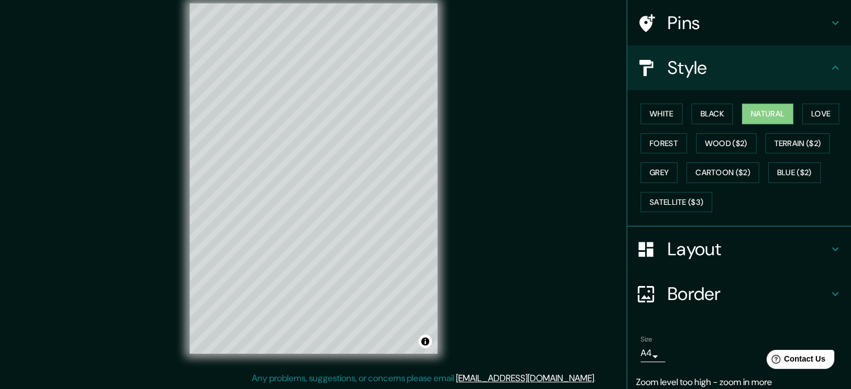
scroll to position [122, 0]
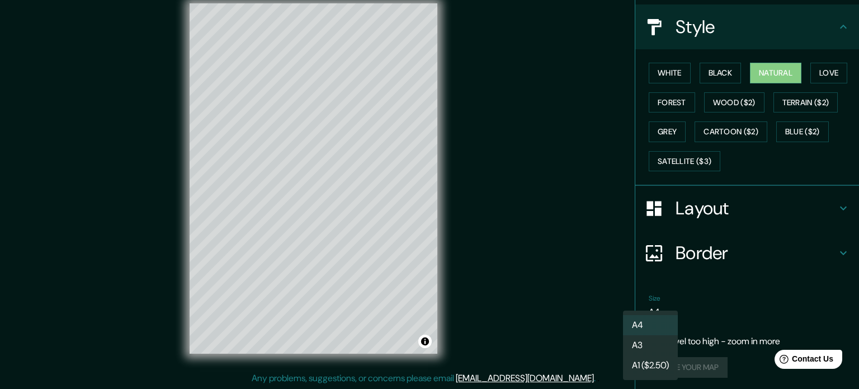
click at [648, 310] on body "Mappin Location Colombia Pins Style White Black Natural Love Forest Wood ($2) T…" at bounding box center [429, 179] width 859 height 389
click at [647, 328] on li "A4" at bounding box center [650, 325] width 55 height 20
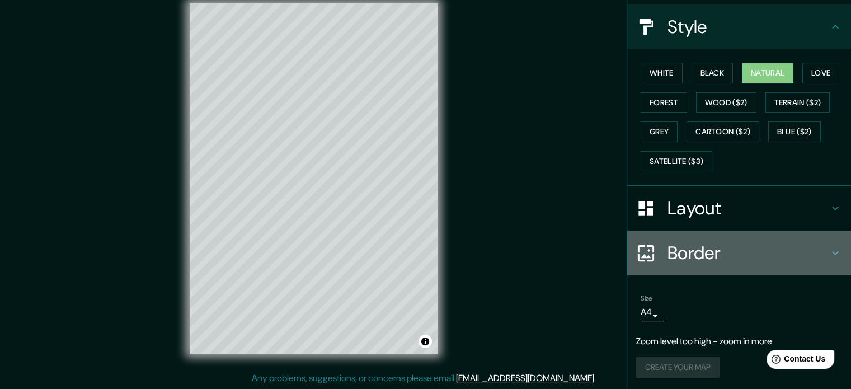
click at [668, 234] on div "Border" at bounding box center [739, 252] width 224 height 45
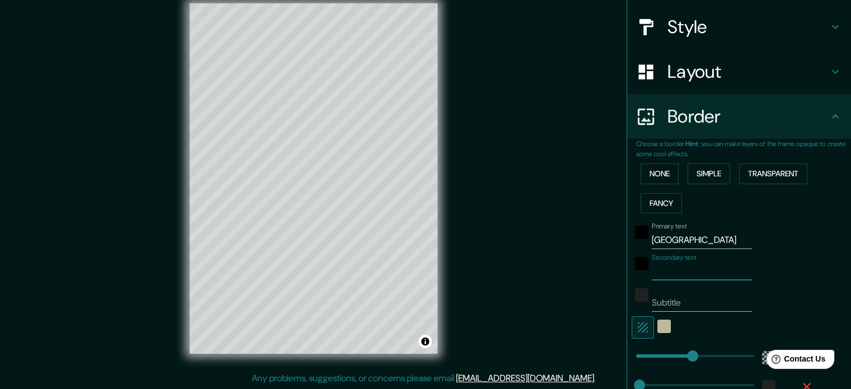
click at [673, 276] on input "Secondary text" at bounding box center [702, 271] width 100 height 18
click at [673, 296] on input "Subtitle" at bounding box center [702, 303] width 100 height 18
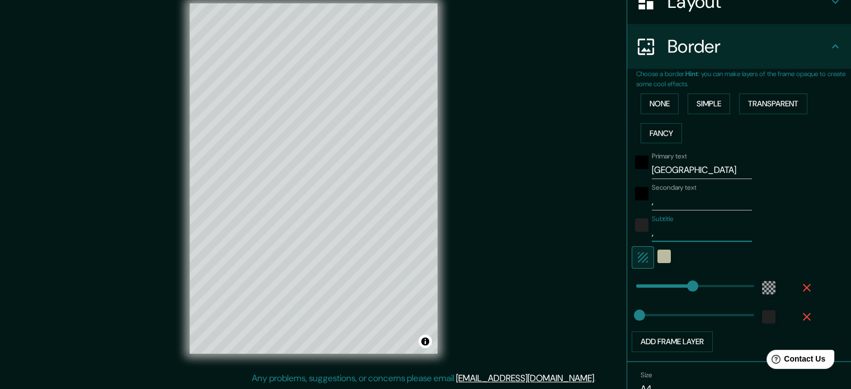
scroll to position [268, 0]
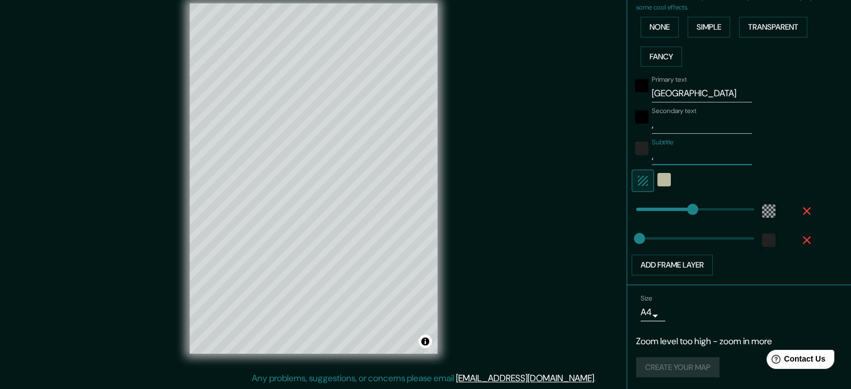
click at [659, 372] on div "Create your map" at bounding box center [739, 367] width 206 height 21
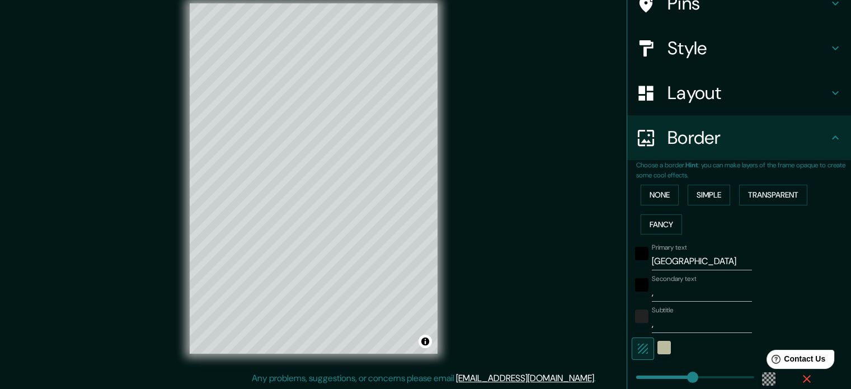
click at [726, 91] on h4 "Layout" at bounding box center [747, 93] width 161 height 22
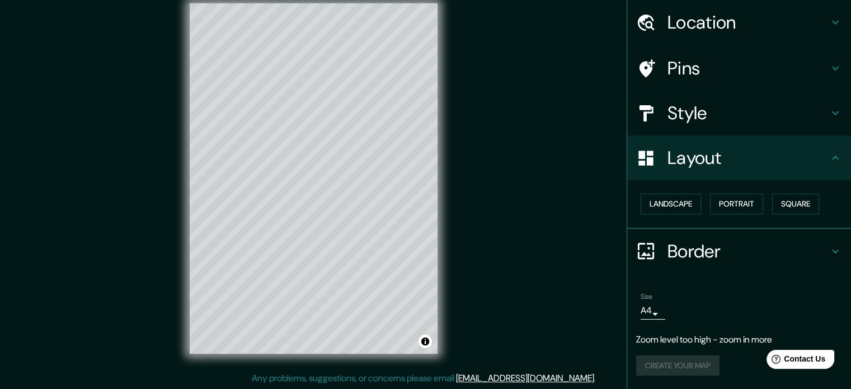
scroll to position [35, 0]
click at [739, 205] on button "Portrait" at bounding box center [736, 205] width 53 height 21
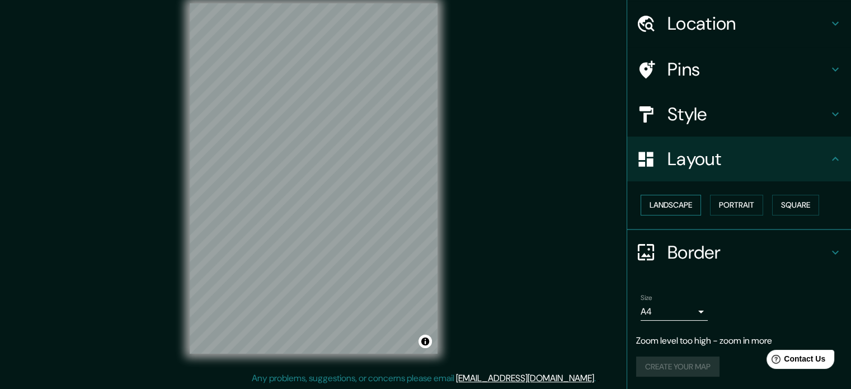
click at [688, 211] on button "Landscape" at bounding box center [670, 205] width 60 height 21
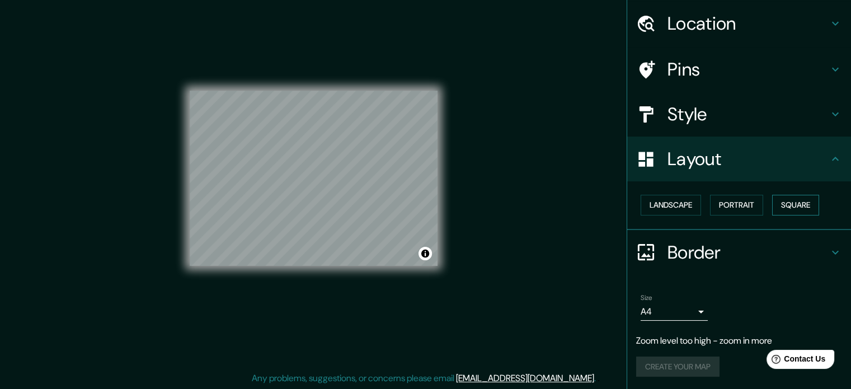
click at [772, 207] on button "Square" at bounding box center [795, 205] width 47 height 21
